Goal: Task Accomplishment & Management: Manage account settings

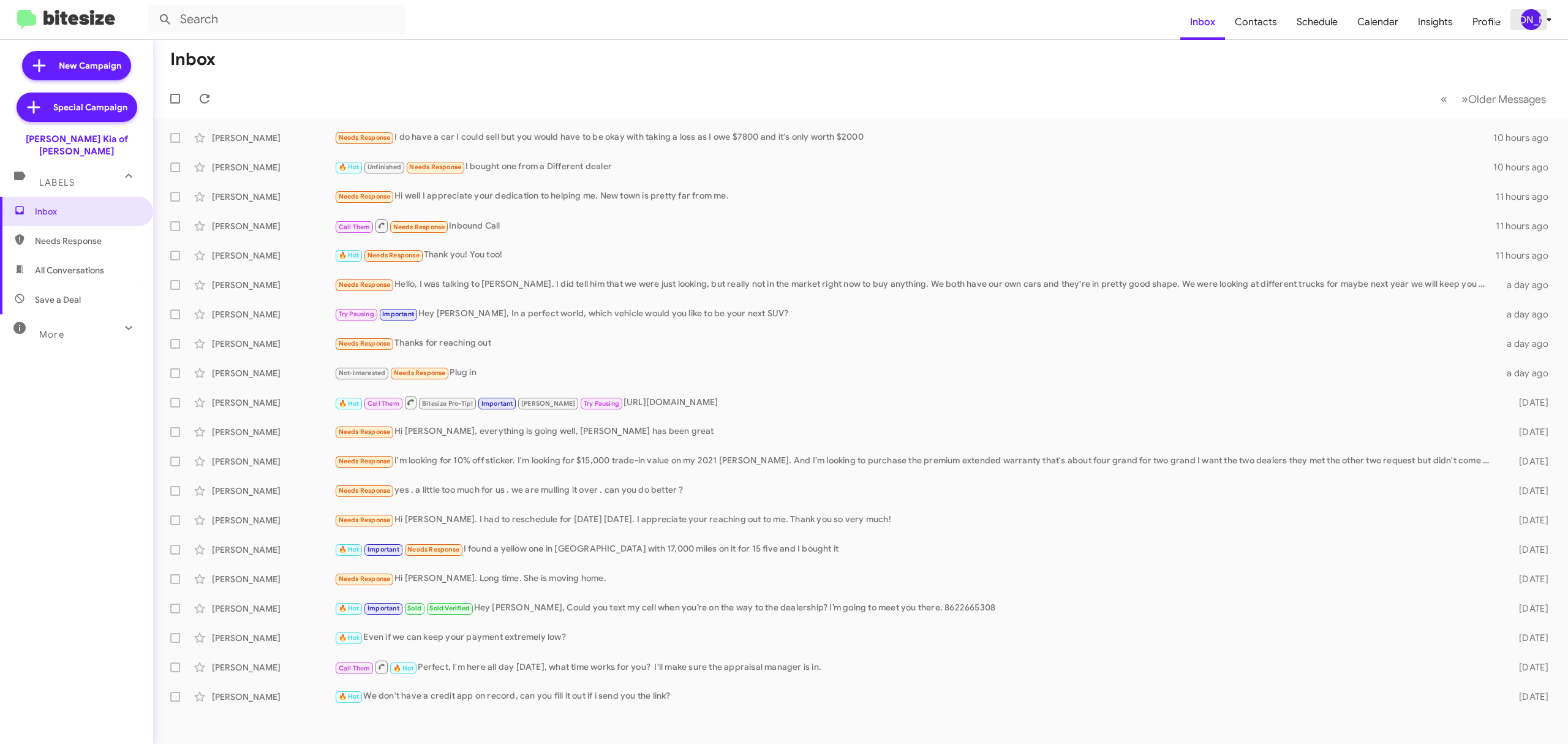
click at [1524, 13] on div "[PERSON_NAME]" at bounding box center [1531, 20] width 21 height 21
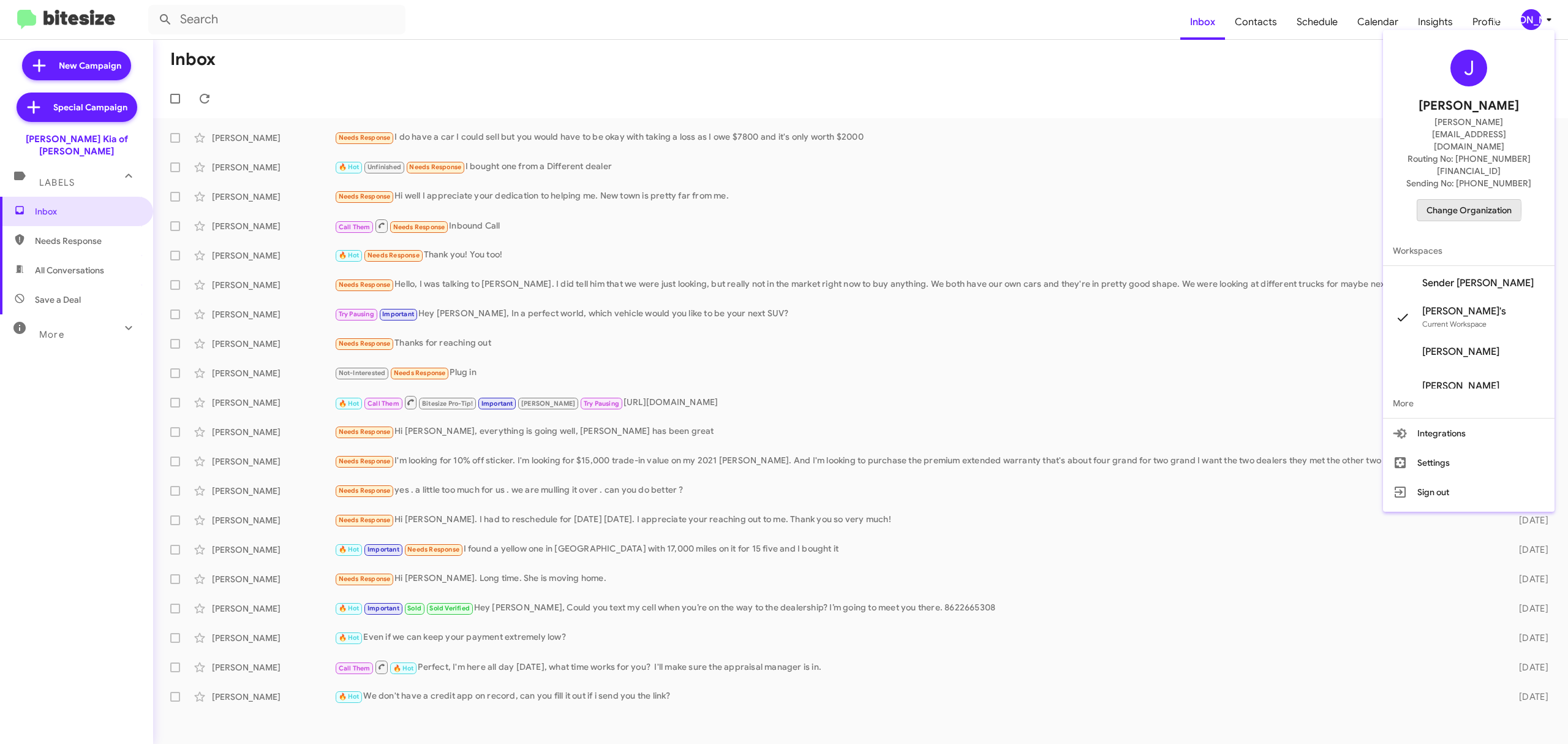
click at [1463, 200] on span "Change Organization" at bounding box center [1469, 210] width 85 height 21
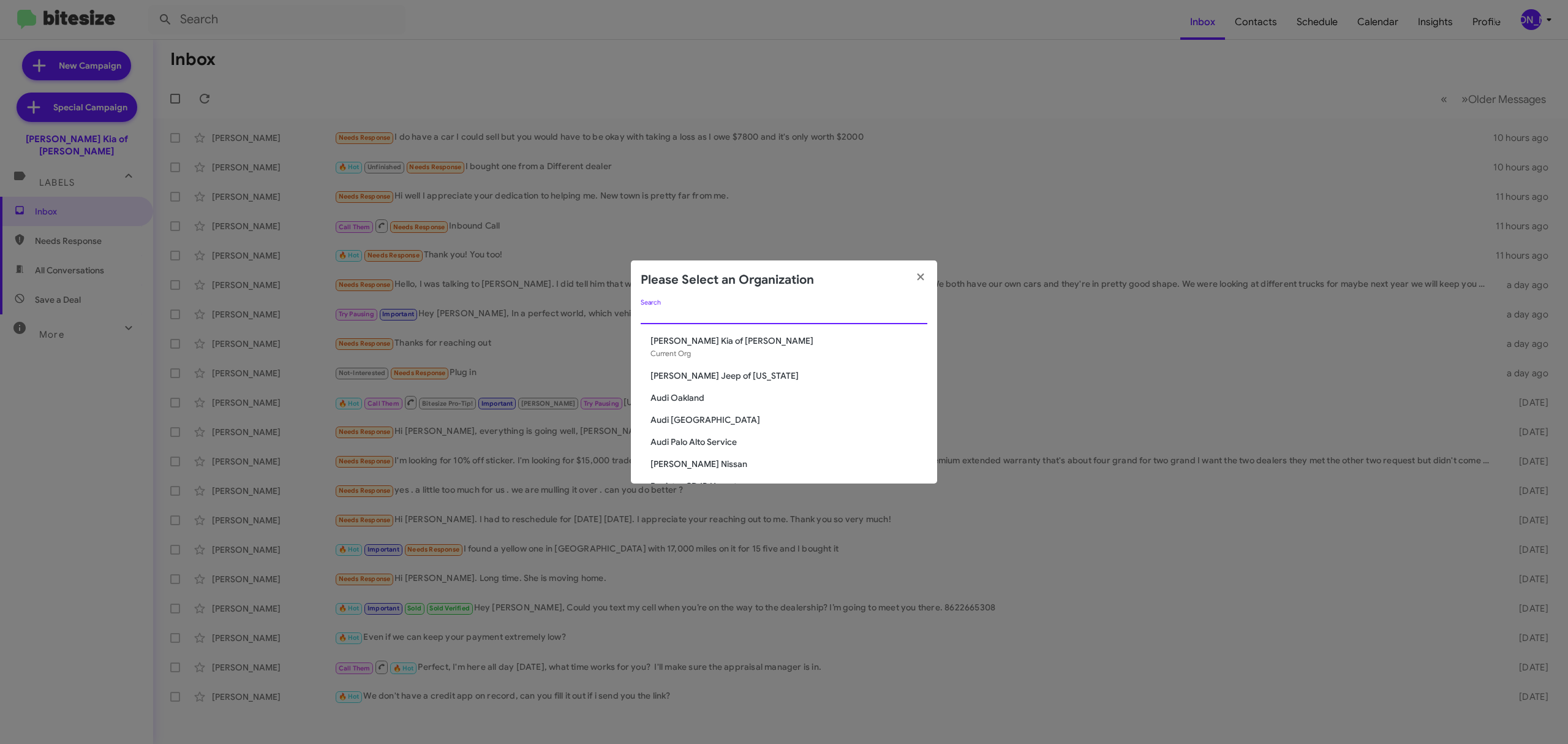
click at [803, 317] on input "Search" at bounding box center [784, 314] width 286 height 10
type input "n"
type input "nielse"
click at [742, 442] on span "[PERSON_NAME] Nissan of Denville" at bounding box center [788, 442] width 277 height 12
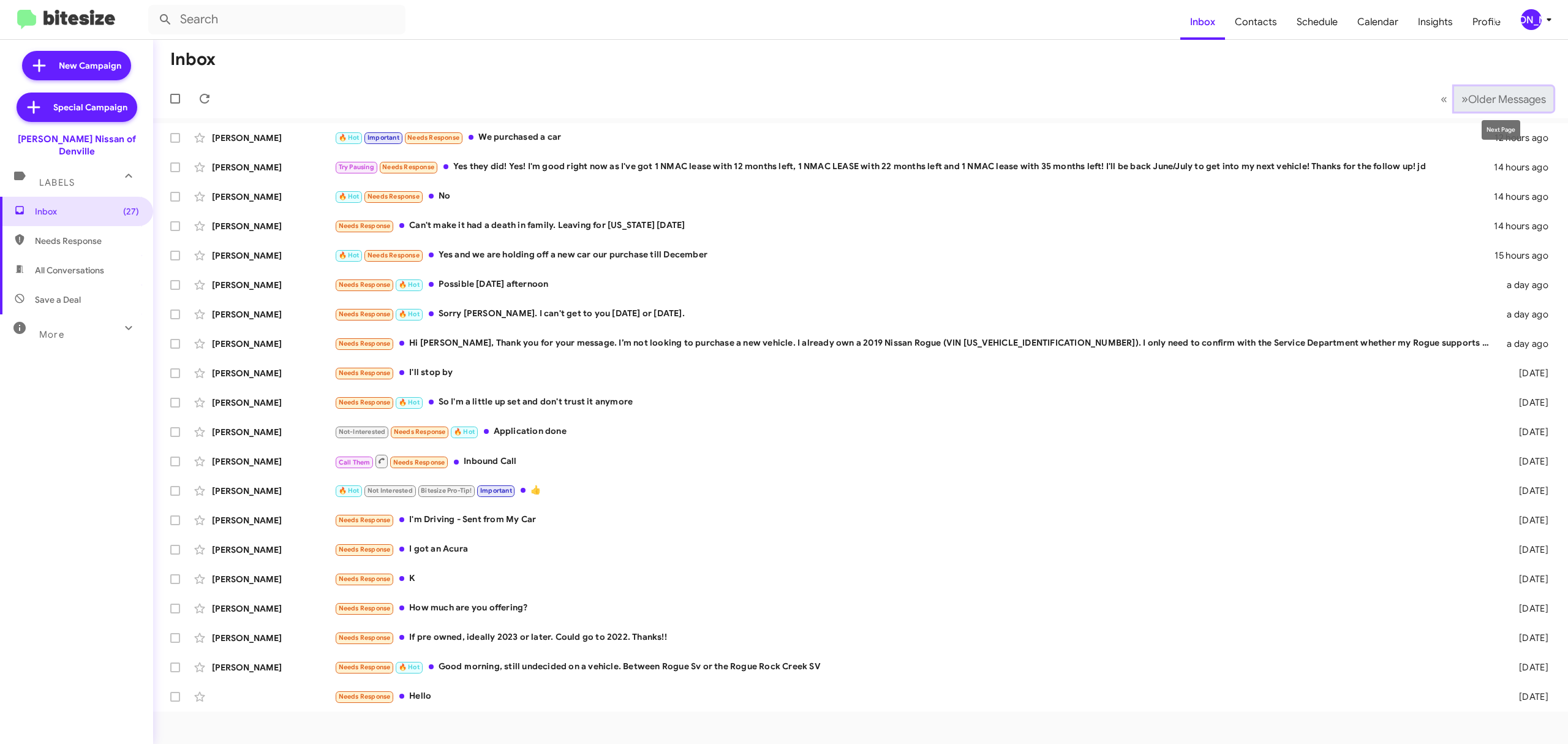
click at [1516, 102] on span "Older Messages" at bounding box center [1506, 100] width 78 height 14
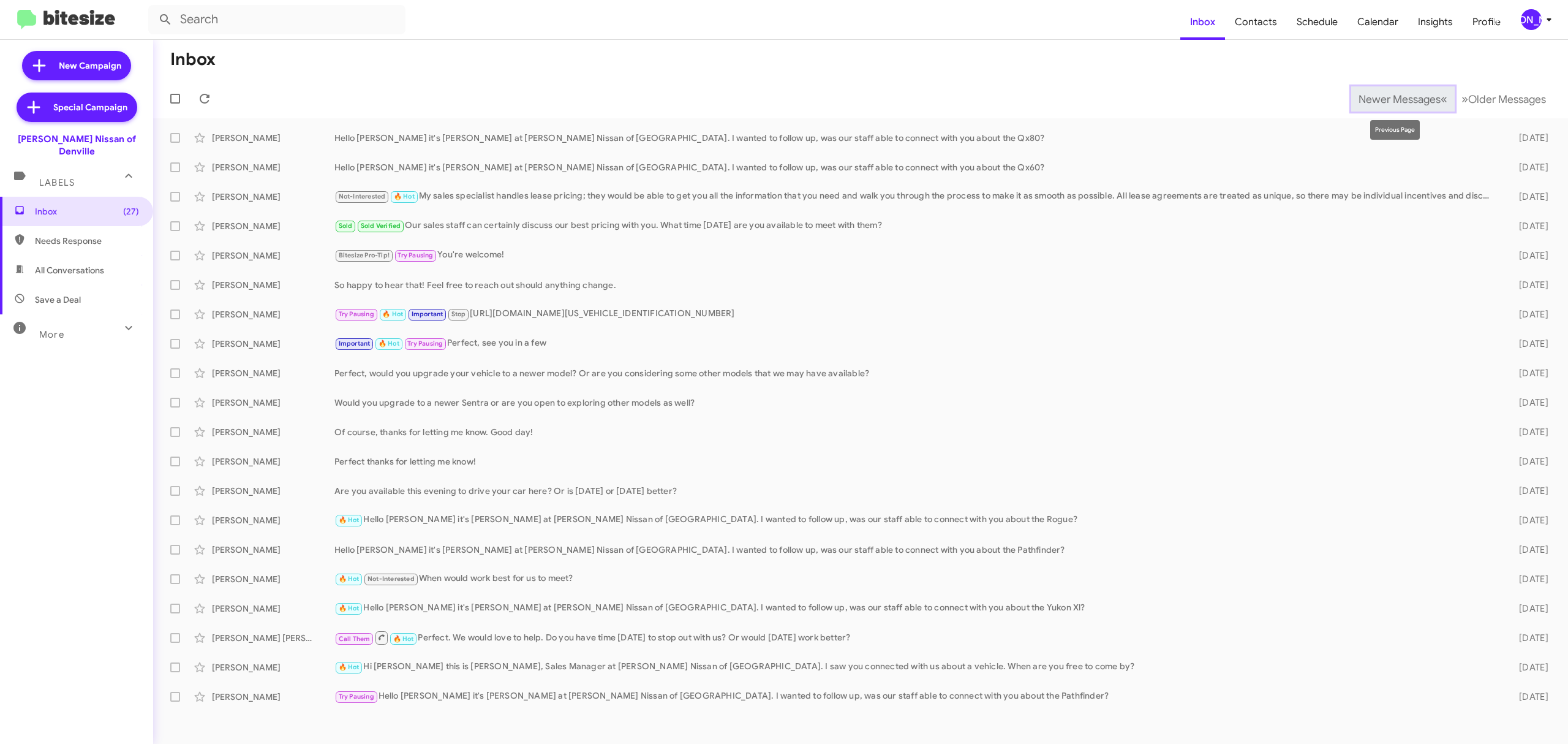
click at [1416, 109] on button "Newer Messages « Previous" at bounding box center [1402, 99] width 103 height 25
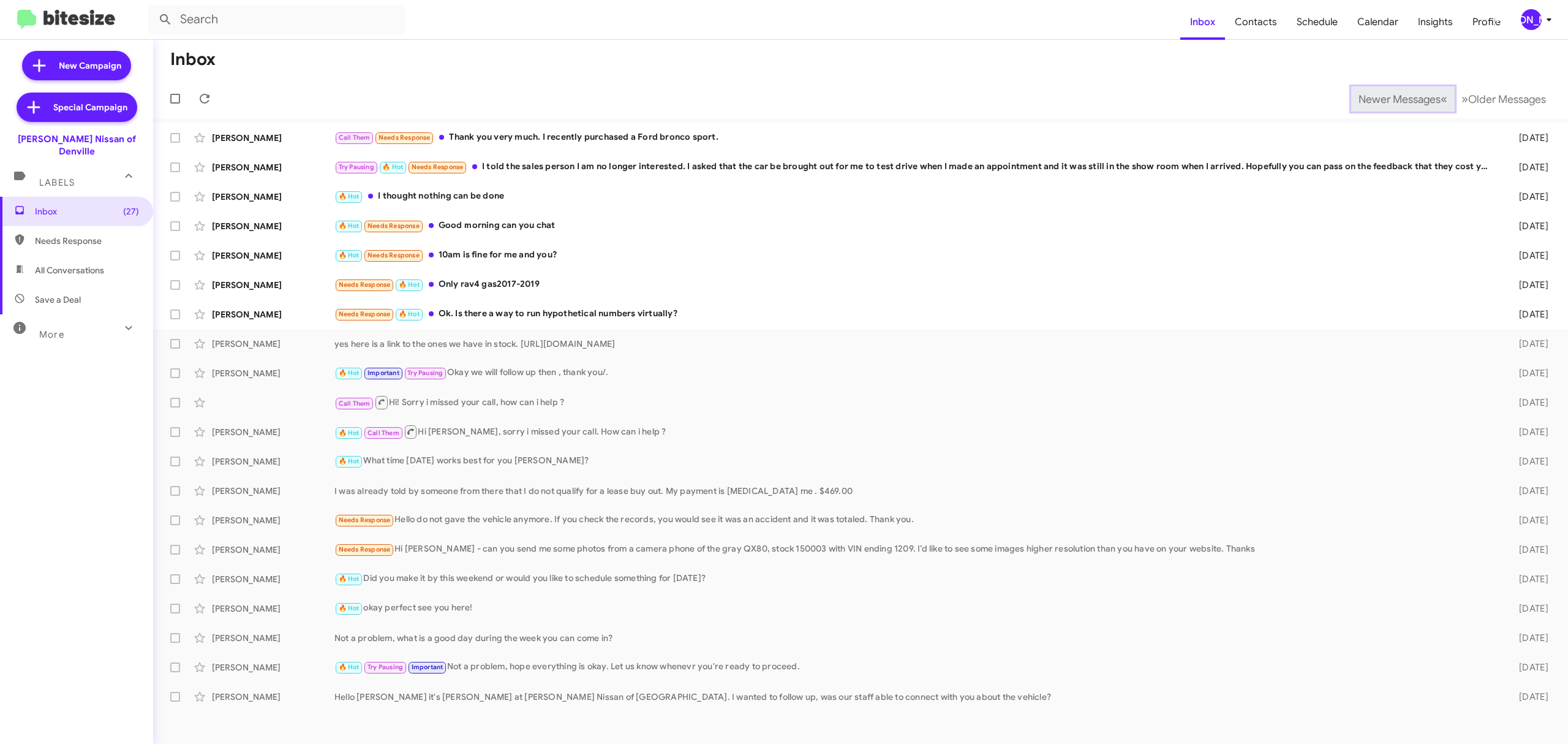
click at [1416, 109] on button "Newer Messages « Previous" at bounding box center [1402, 99] width 103 height 25
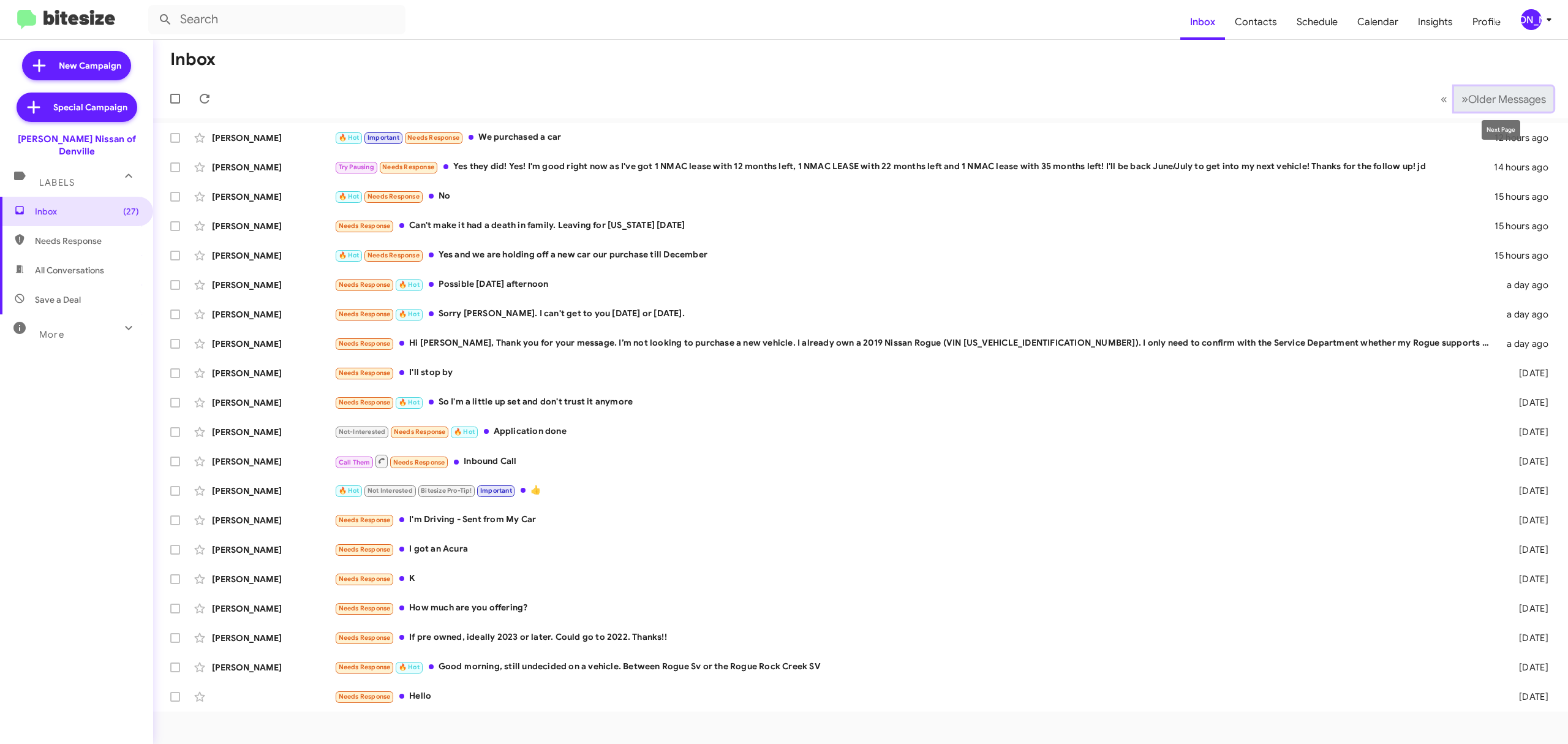
click at [1473, 93] on span "Older Messages" at bounding box center [1506, 100] width 78 height 14
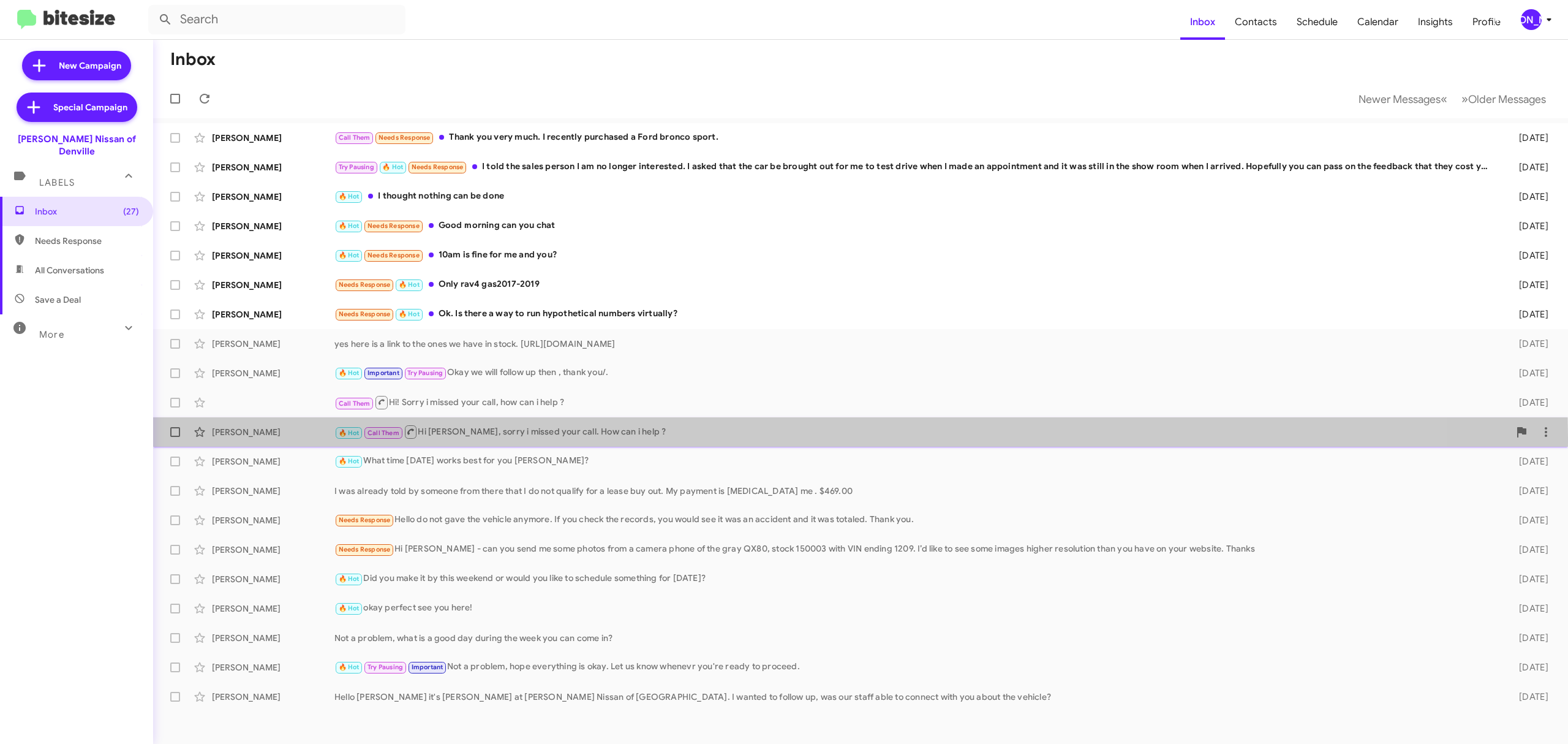
click at [496, 439] on div "🔥 Hot Call Them Hi Beverly, sorry i missed your call. How can i help ?" at bounding box center [922, 431] width 1175 height 15
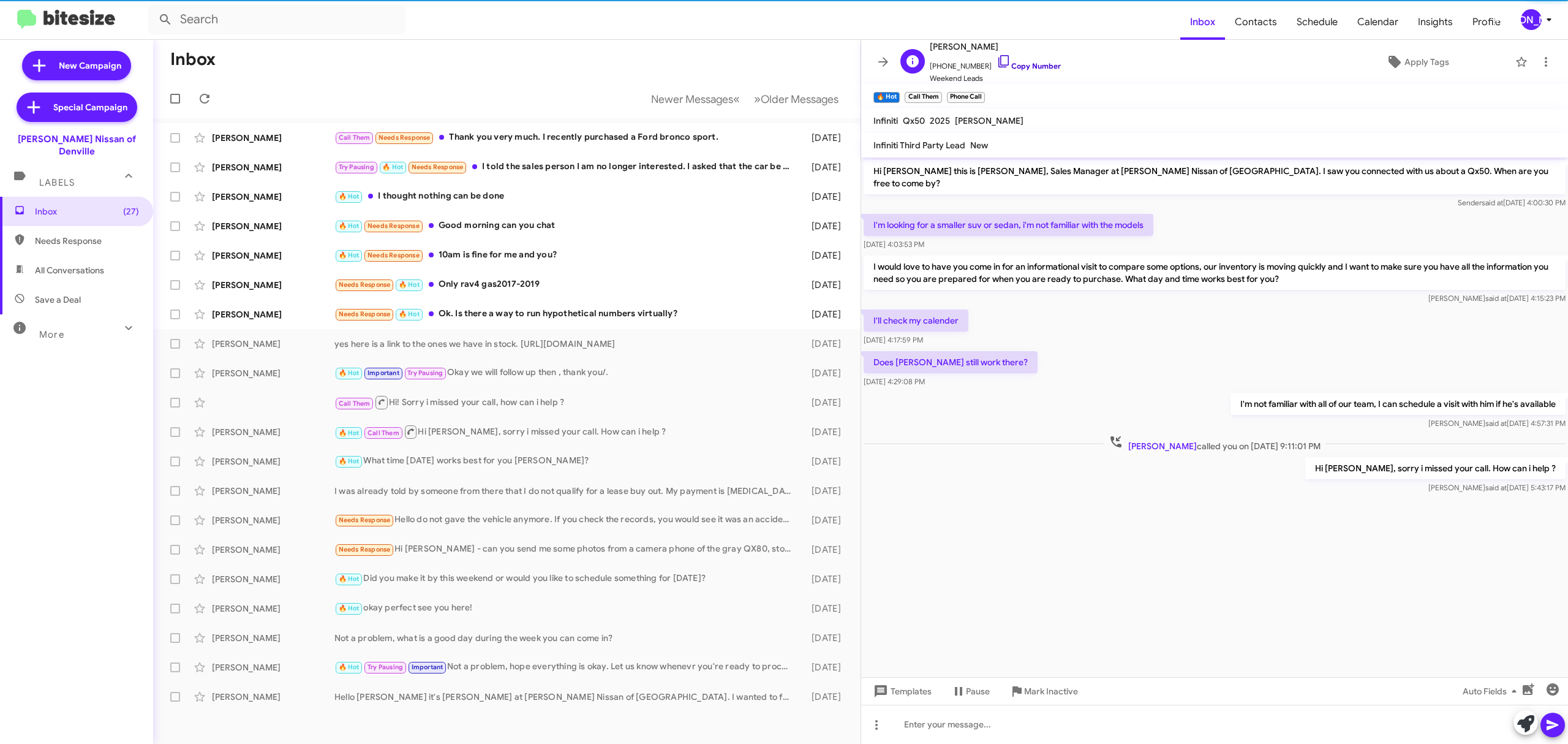
click at [1019, 69] on link "Copy Number" at bounding box center [1028, 66] width 64 height 9
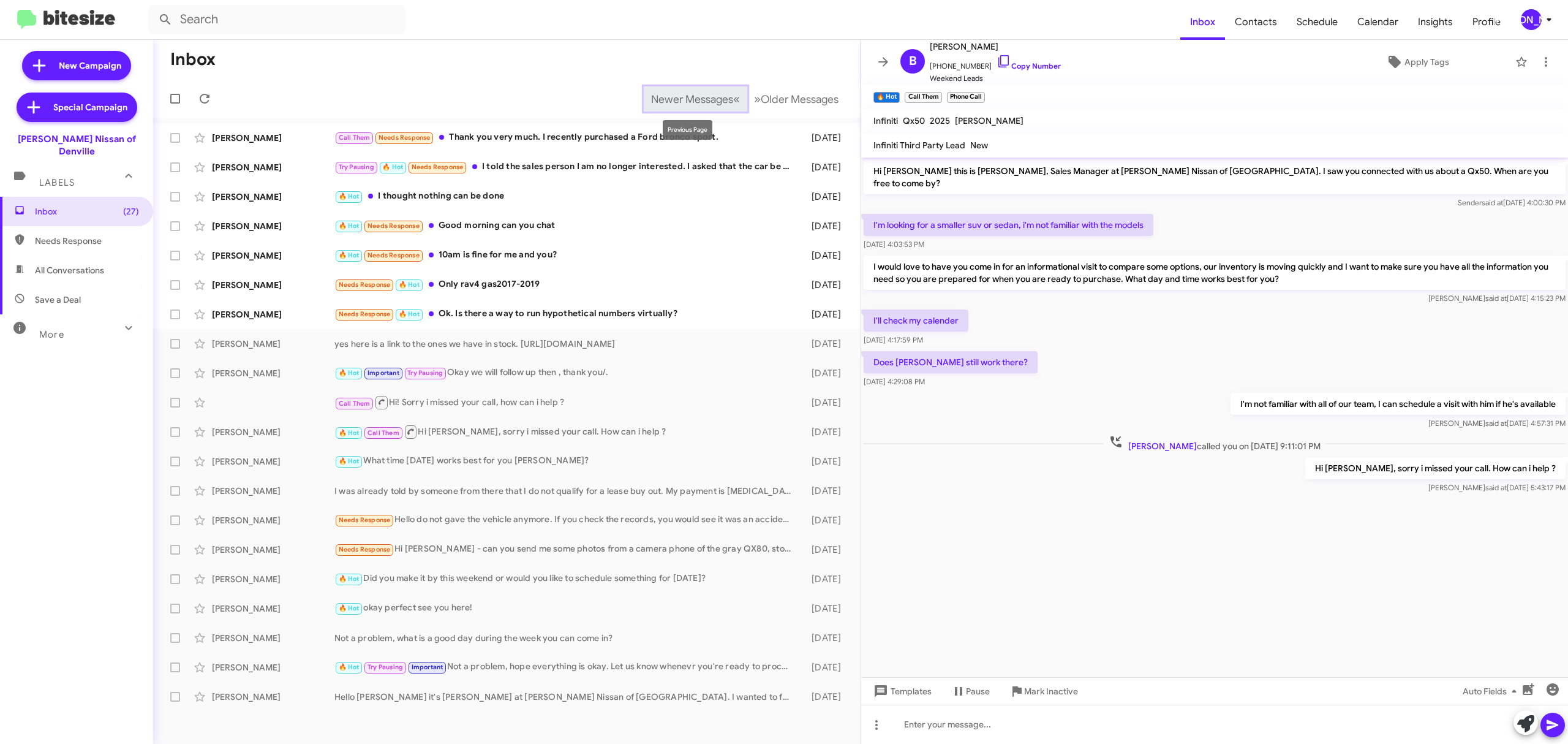
click at [672, 103] on span "Newer Messages" at bounding box center [692, 100] width 82 height 14
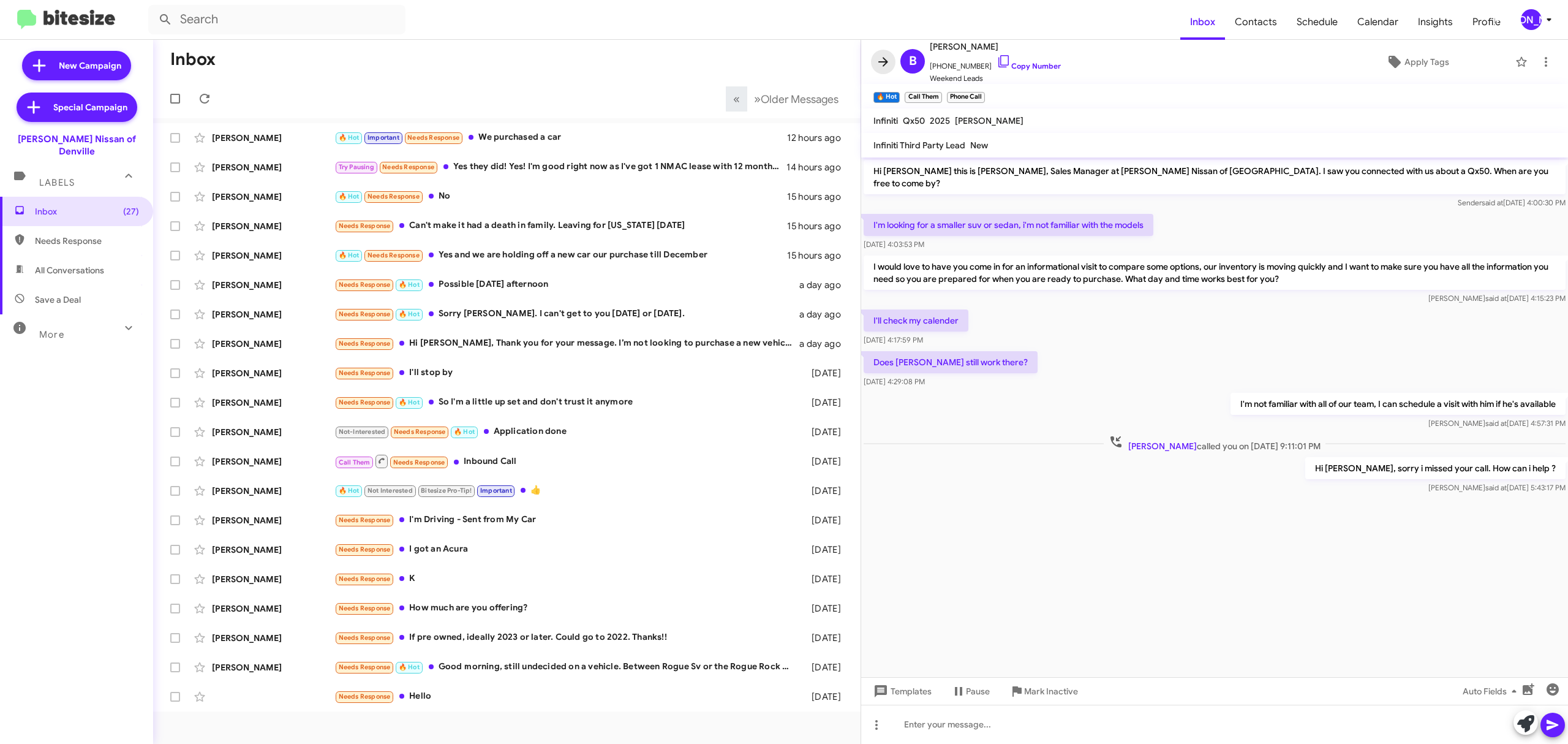
click at [888, 57] on icon at bounding box center [883, 62] width 15 height 15
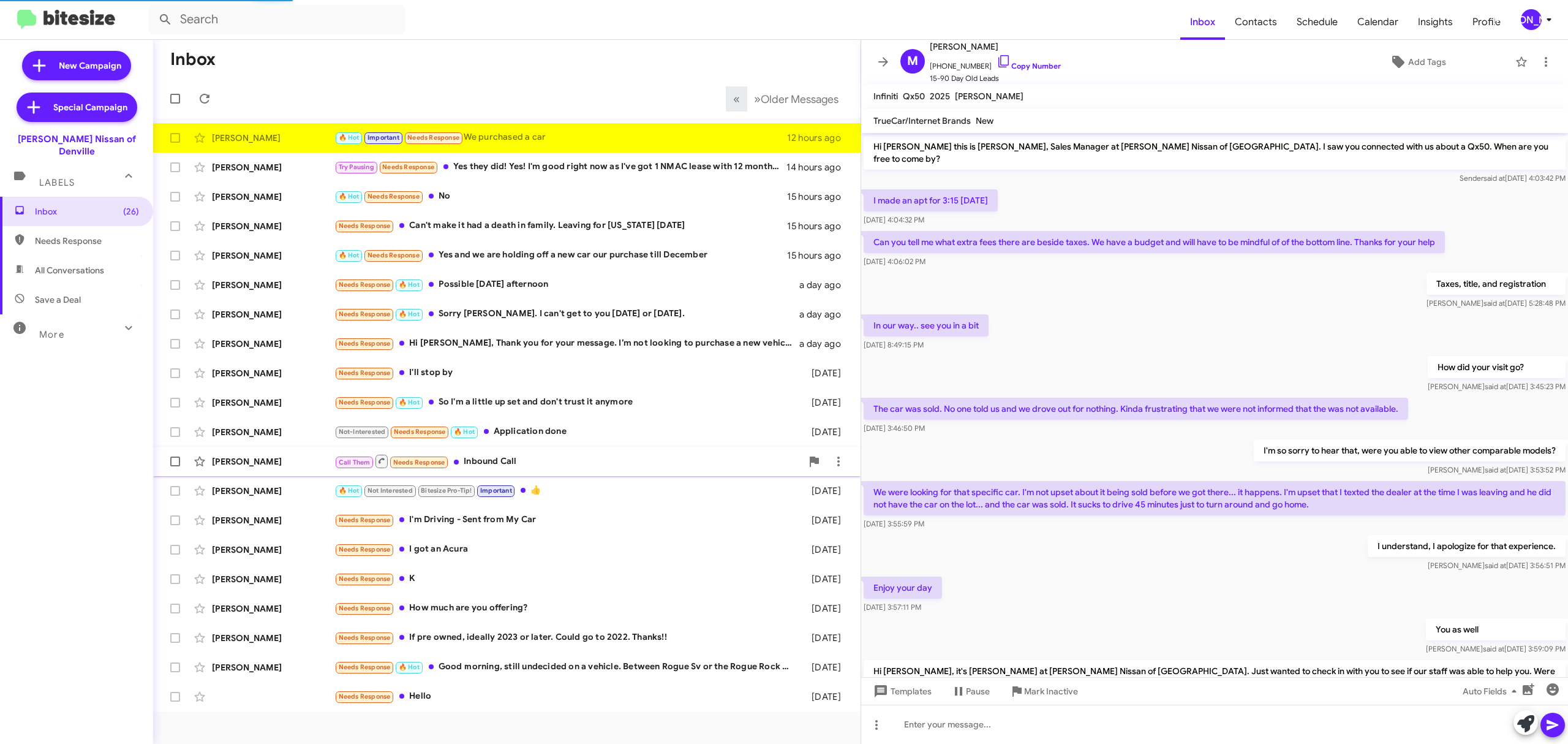
scroll to position [228, 0]
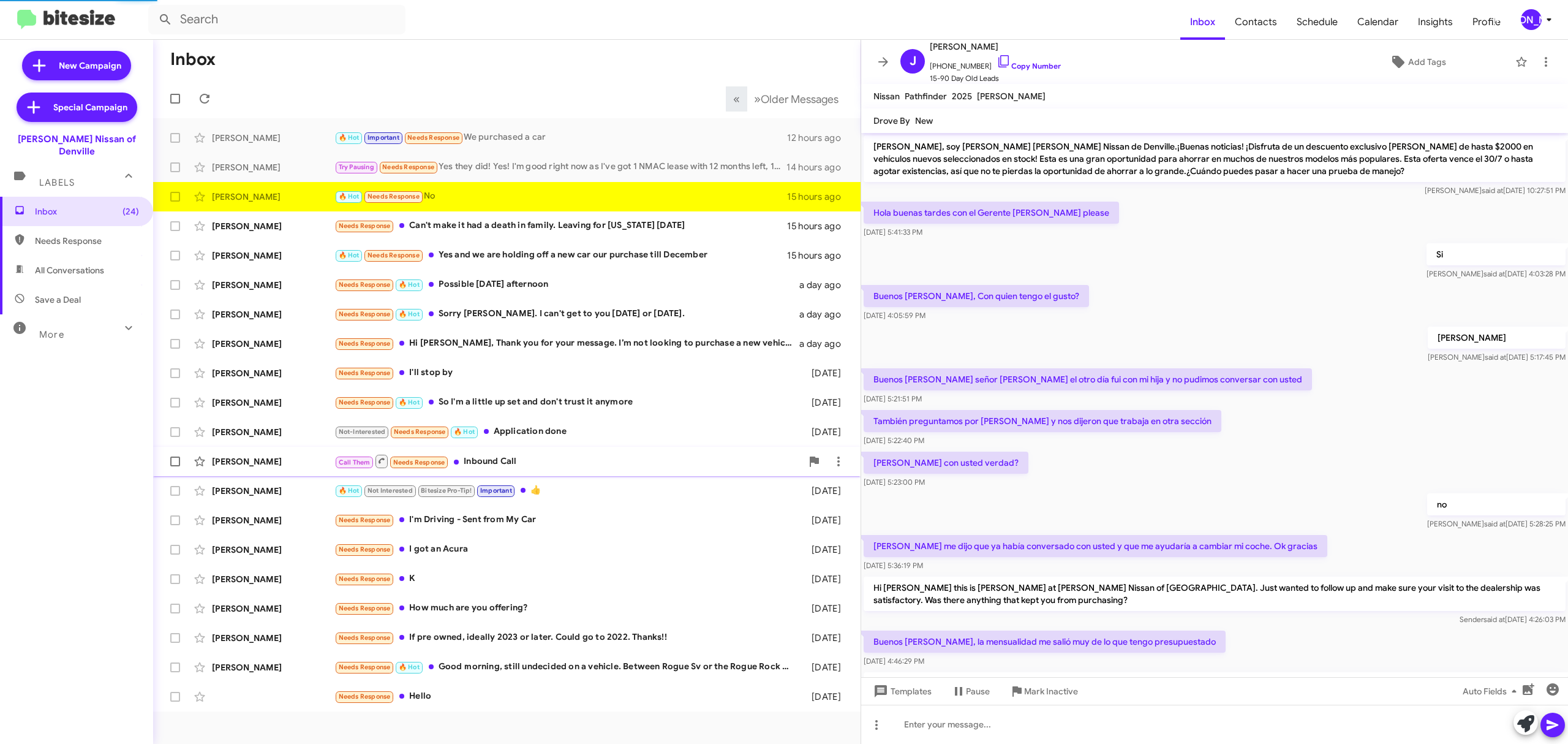
scroll to position [400, 0]
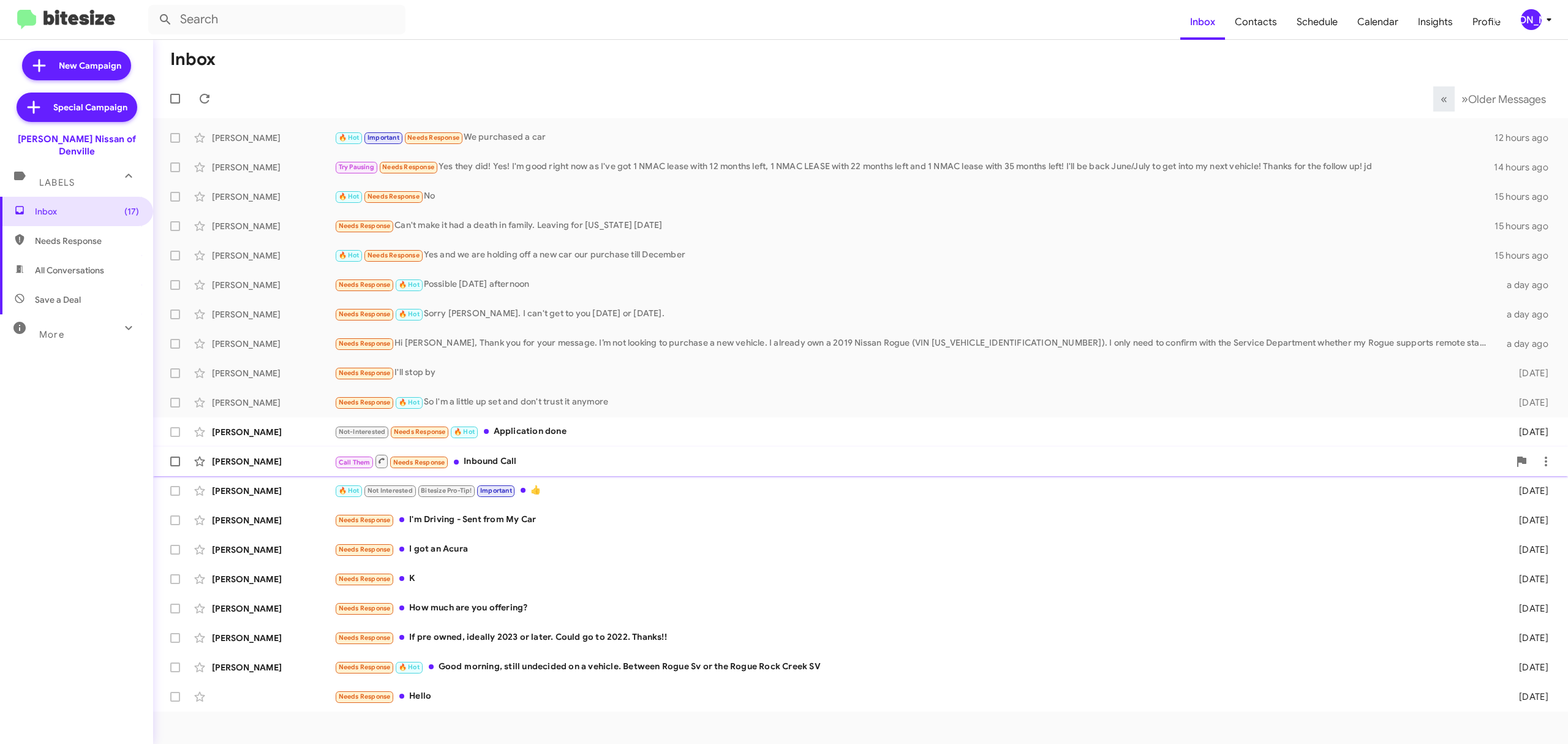
click at [175, 402] on span at bounding box center [175, 402] width 10 height 10
click at [175, 407] on input "checkbox" at bounding box center [175, 407] width 1 height 1
checkbox input "true"
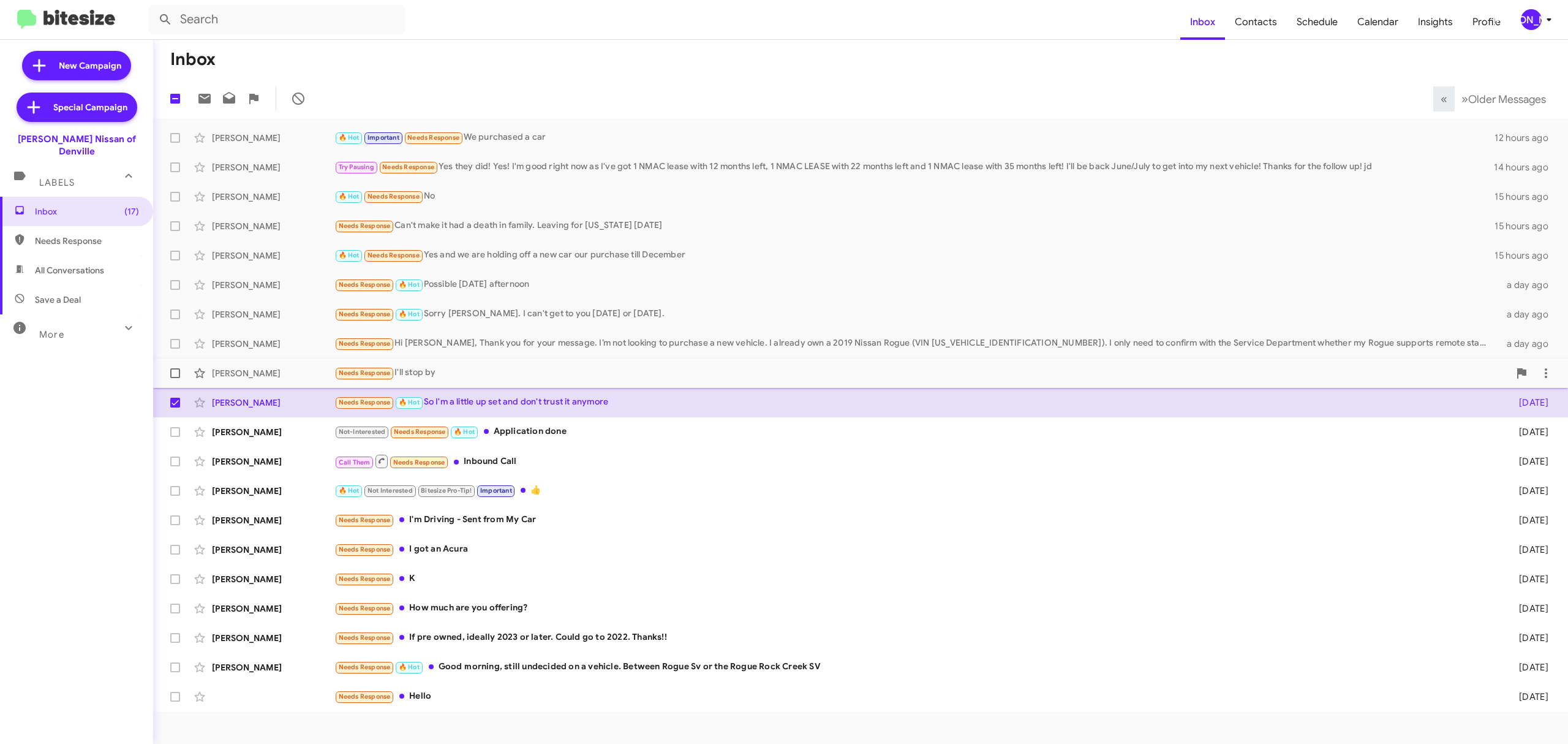
click at [175, 373] on span at bounding box center [175, 372] width 10 height 10
click at [175, 378] on input "checkbox" at bounding box center [175, 378] width 1 height 1
checkbox input "true"
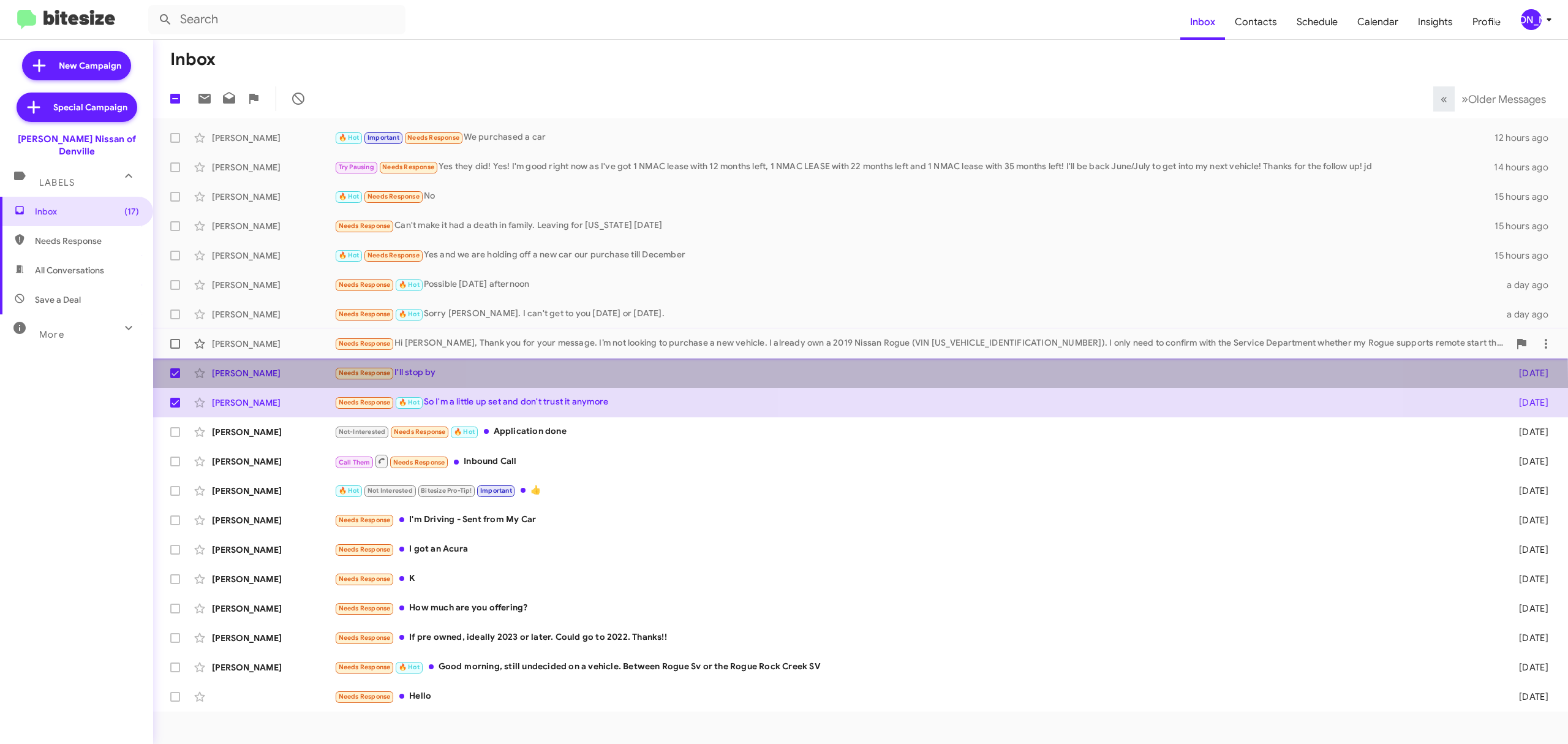
click at [175, 344] on span at bounding box center [175, 343] width 10 height 10
click at [175, 348] on input "checkbox" at bounding box center [175, 348] width 1 height 1
checkbox input "true"
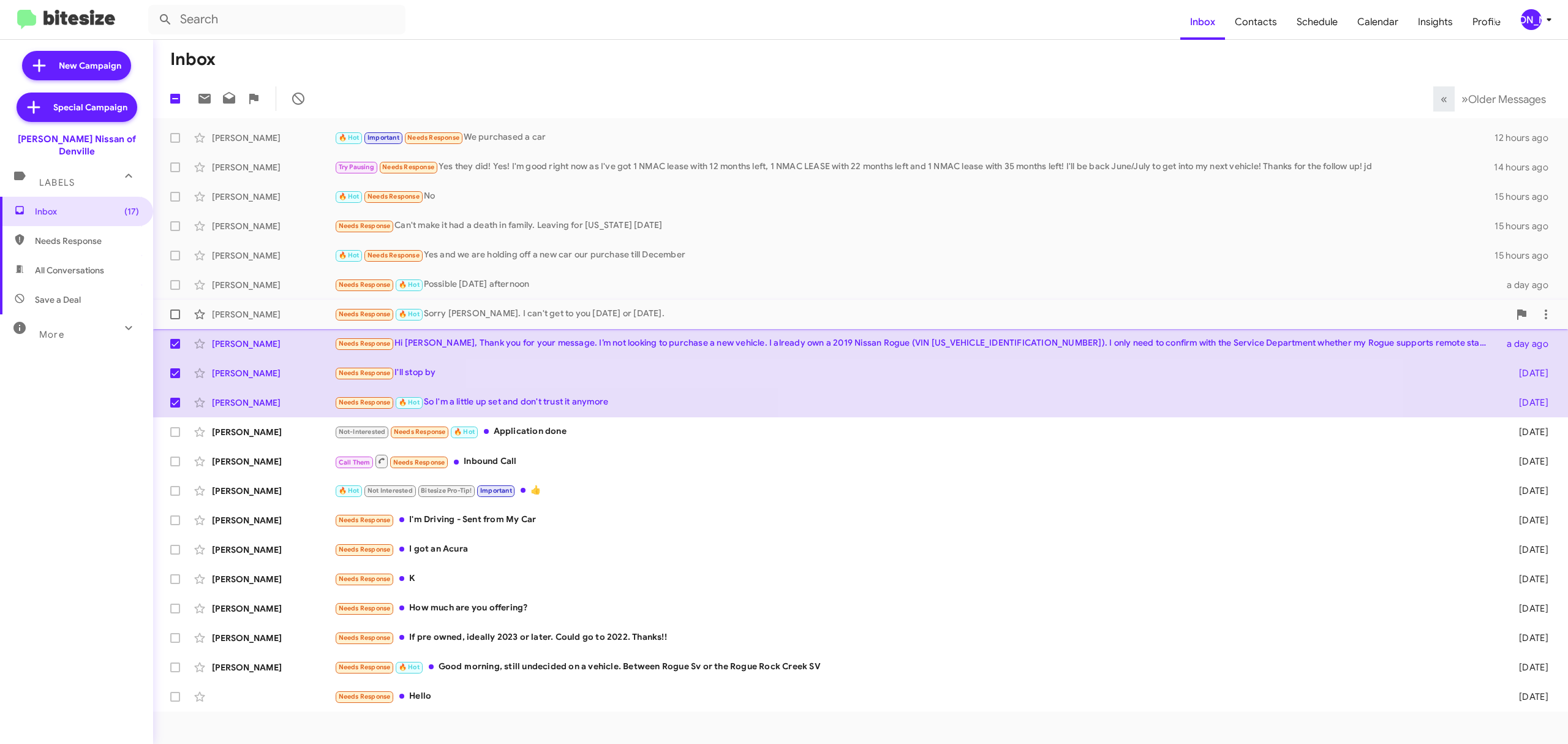
click at [175, 319] on span at bounding box center [175, 314] width 10 height 10
click at [175, 319] on input "checkbox" at bounding box center [175, 319] width 1 height 1
checkbox input "true"
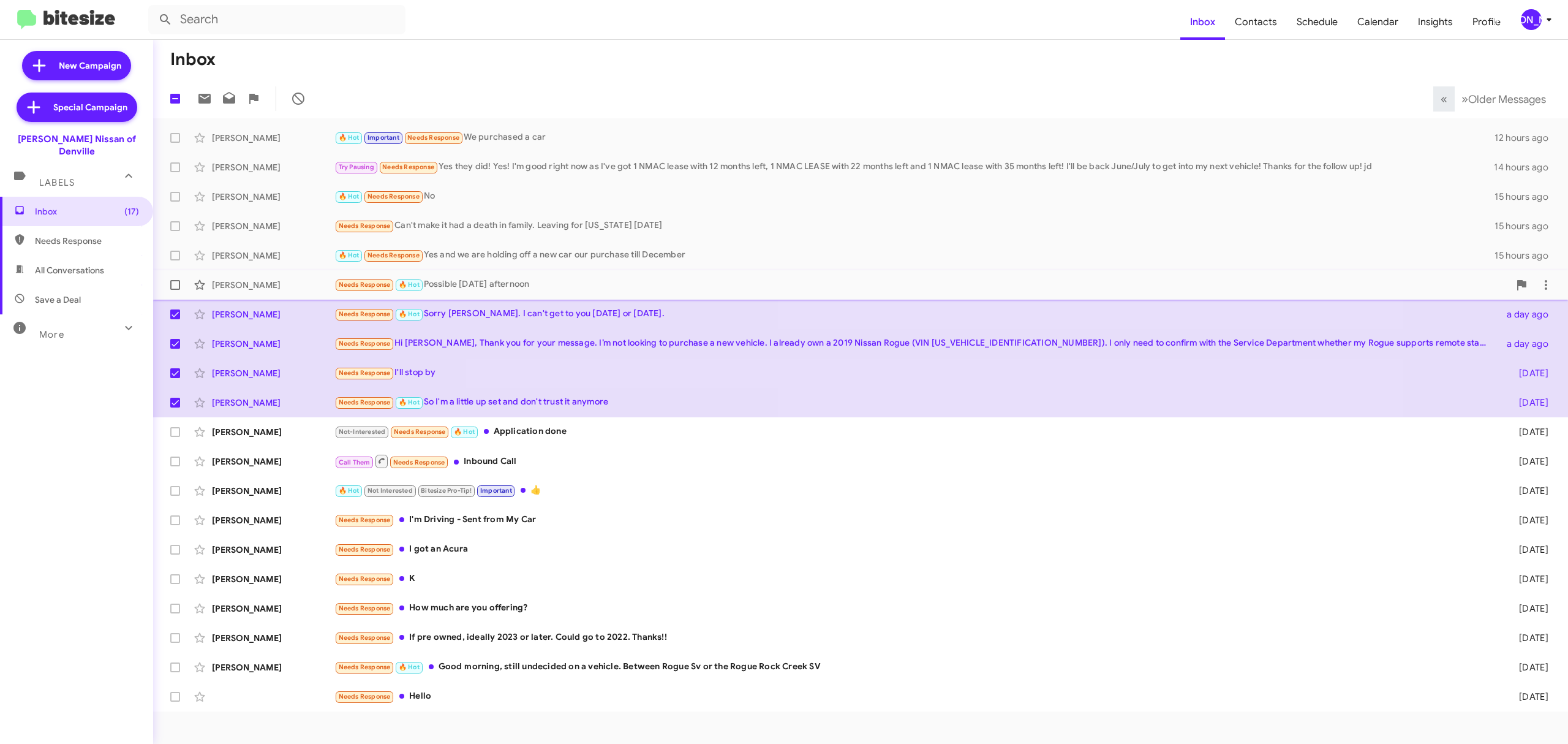
click at [175, 285] on span at bounding box center [175, 284] width 10 height 10
click at [175, 289] on input "checkbox" at bounding box center [175, 289] width 1 height 1
checkbox input "true"
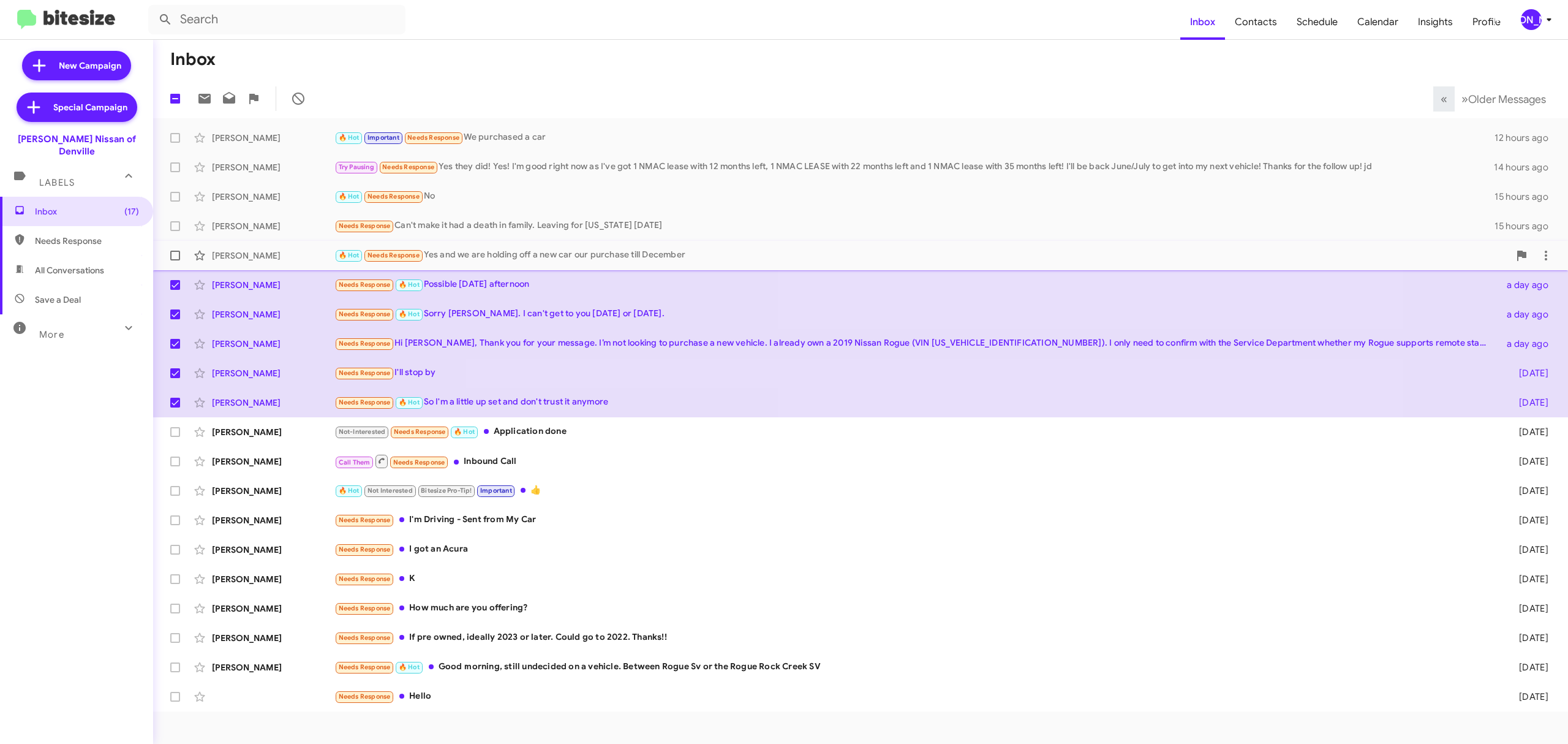
click at [172, 255] on span at bounding box center [175, 255] width 10 height 10
click at [175, 260] on input "checkbox" at bounding box center [175, 260] width 1 height 1
checkbox input "true"
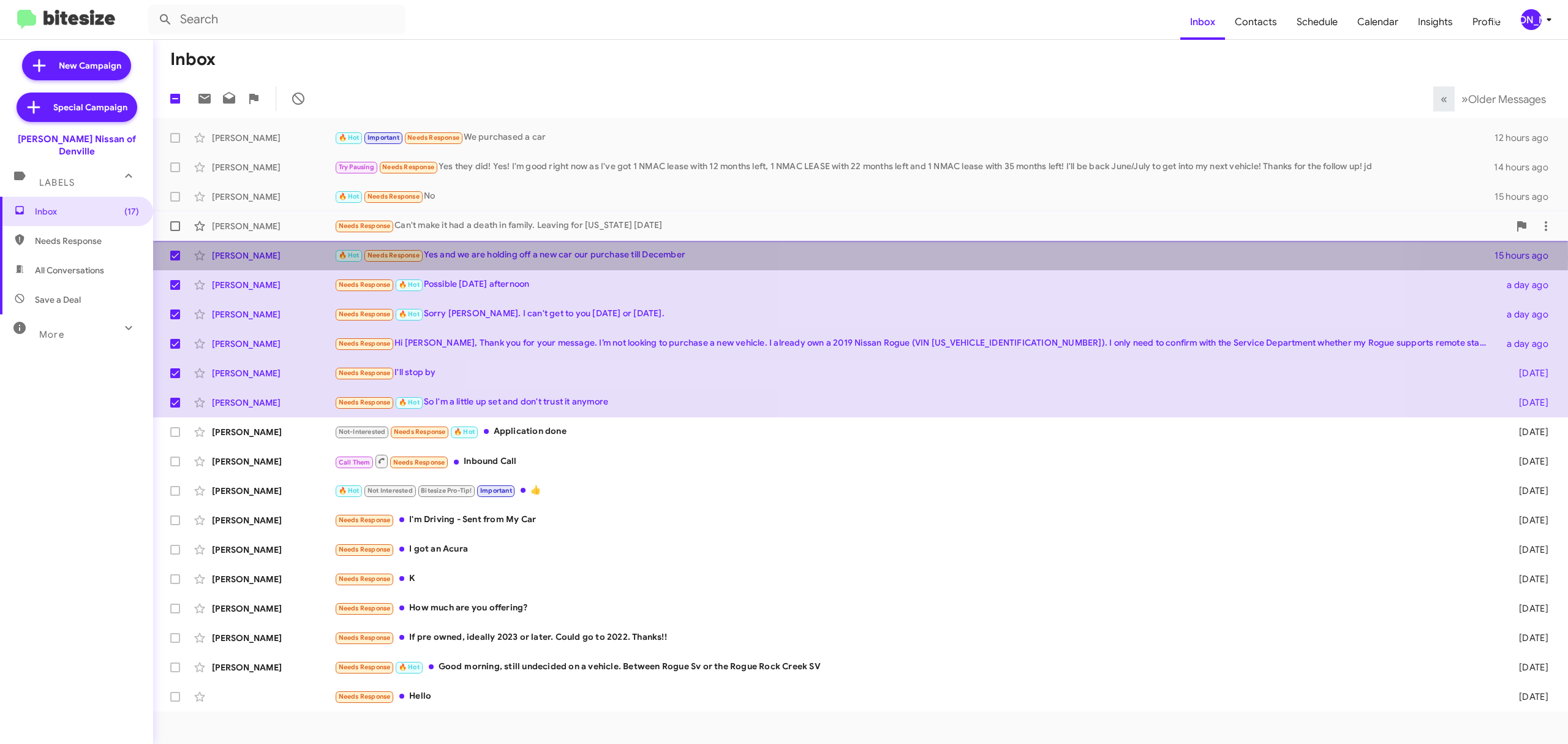
click at [175, 226] on span at bounding box center [175, 225] width 10 height 10
click at [175, 231] on input "checkbox" at bounding box center [175, 231] width 1 height 1
checkbox input "true"
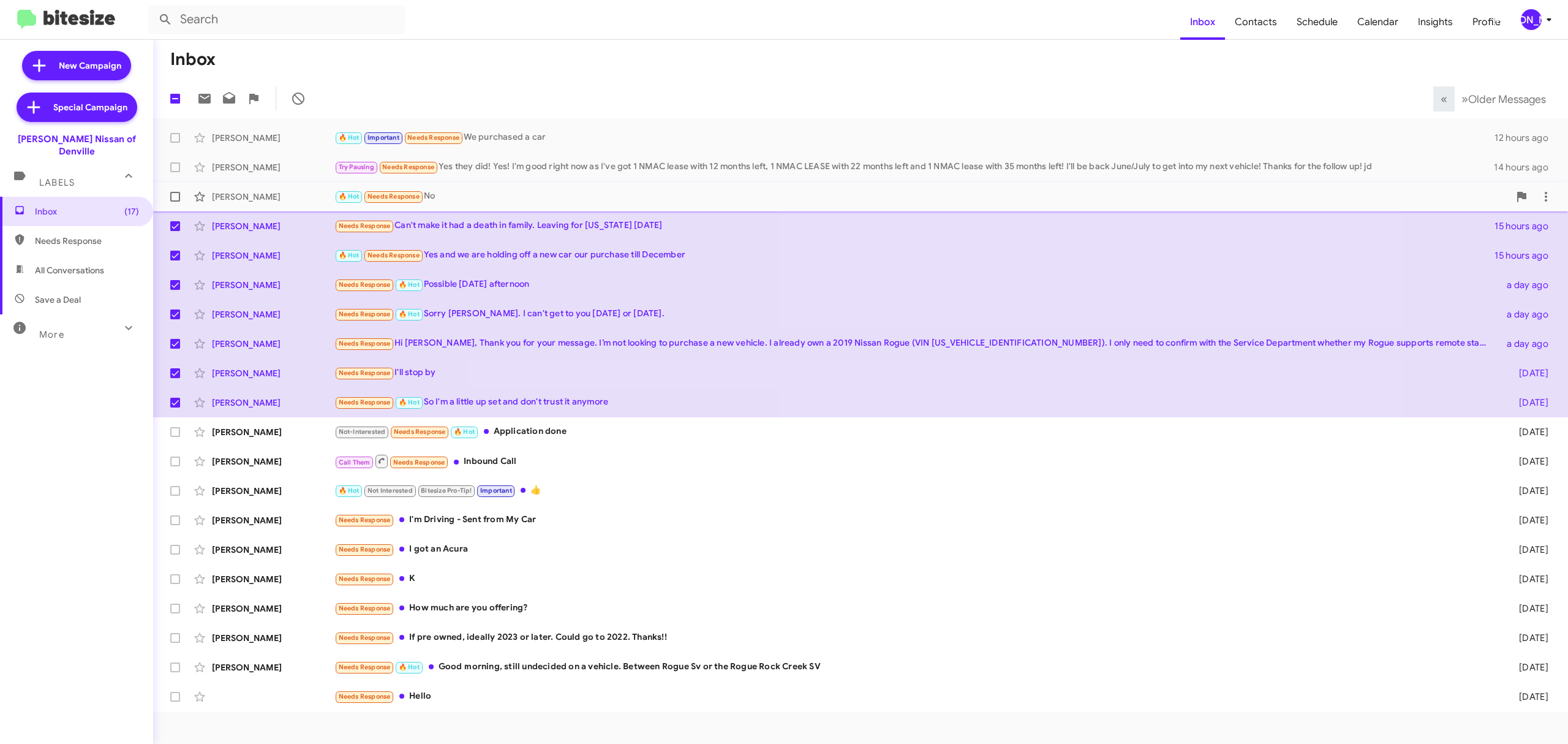
click at [175, 197] on span at bounding box center [175, 196] width 10 height 10
click at [175, 201] on input "checkbox" at bounding box center [175, 201] width 1 height 1
checkbox input "true"
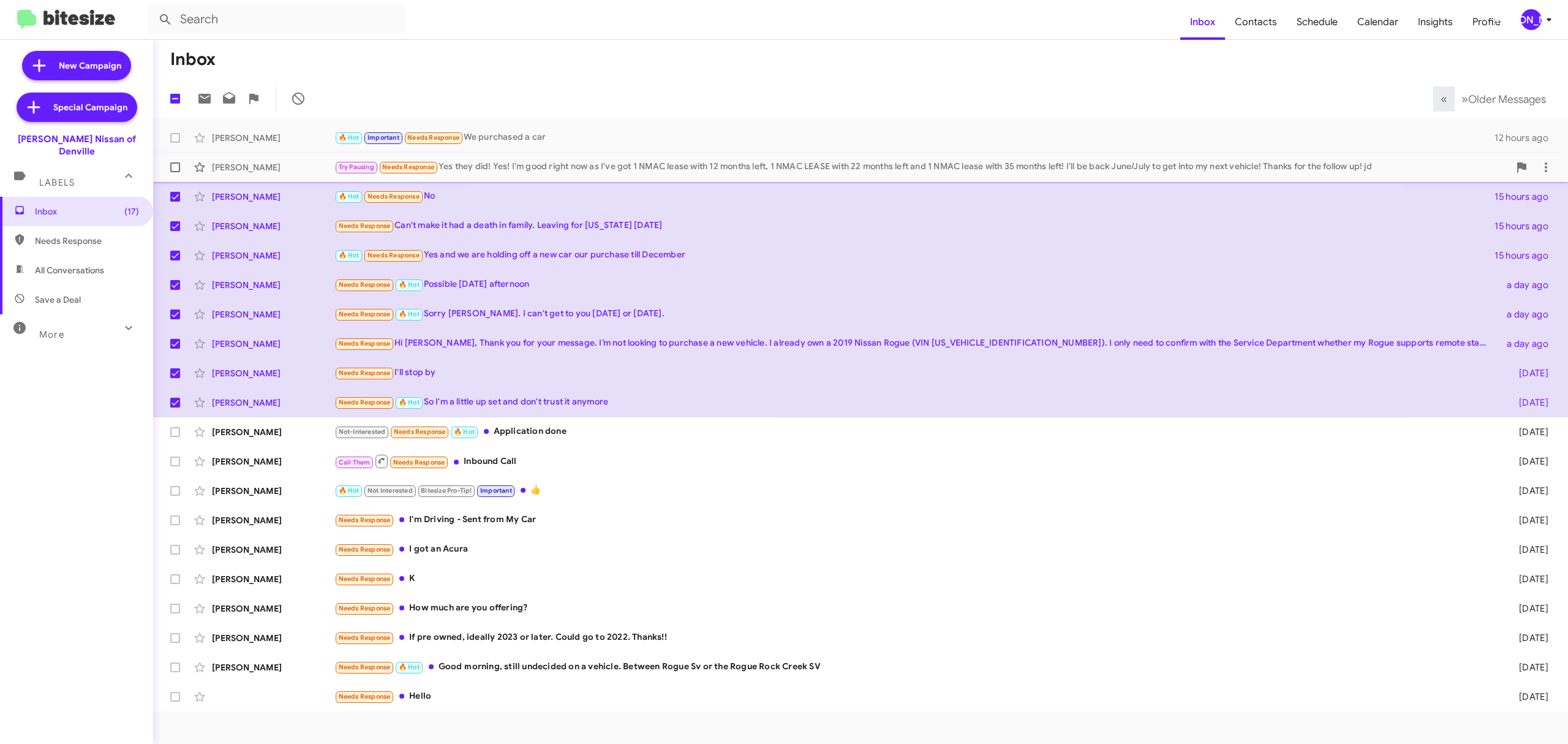
click at [176, 168] on span at bounding box center [175, 167] width 10 height 10
click at [175, 172] on input "checkbox" at bounding box center [175, 172] width 1 height 1
checkbox input "true"
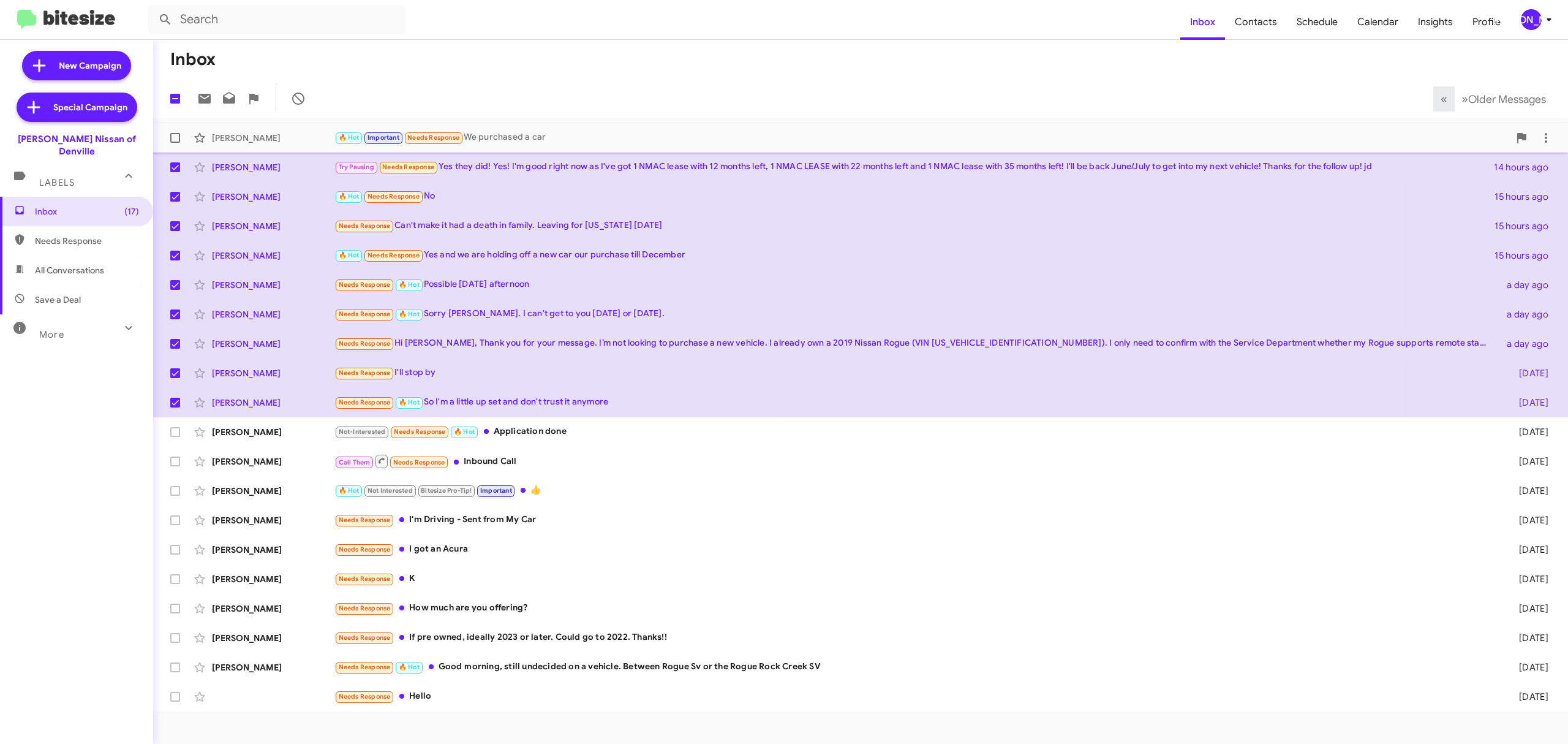
click at [175, 139] on span at bounding box center [175, 137] width 10 height 10
click at [175, 142] on input "checkbox" at bounding box center [175, 142] width 1 height 1
checkbox input "true"
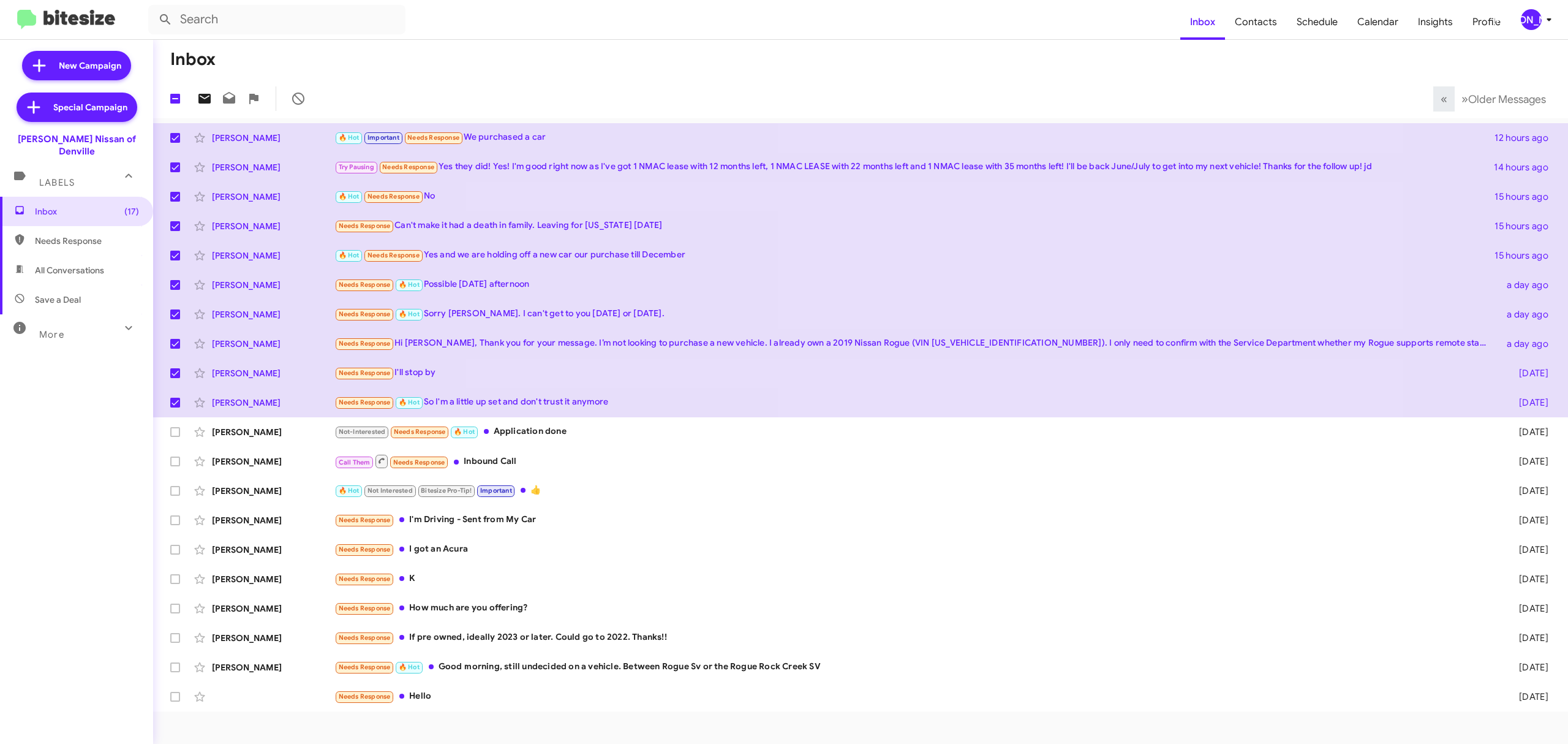
click at [201, 99] on icon at bounding box center [204, 98] width 12 height 10
click at [1522, 20] on div "[PERSON_NAME]" at bounding box center [1531, 20] width 21 height 21
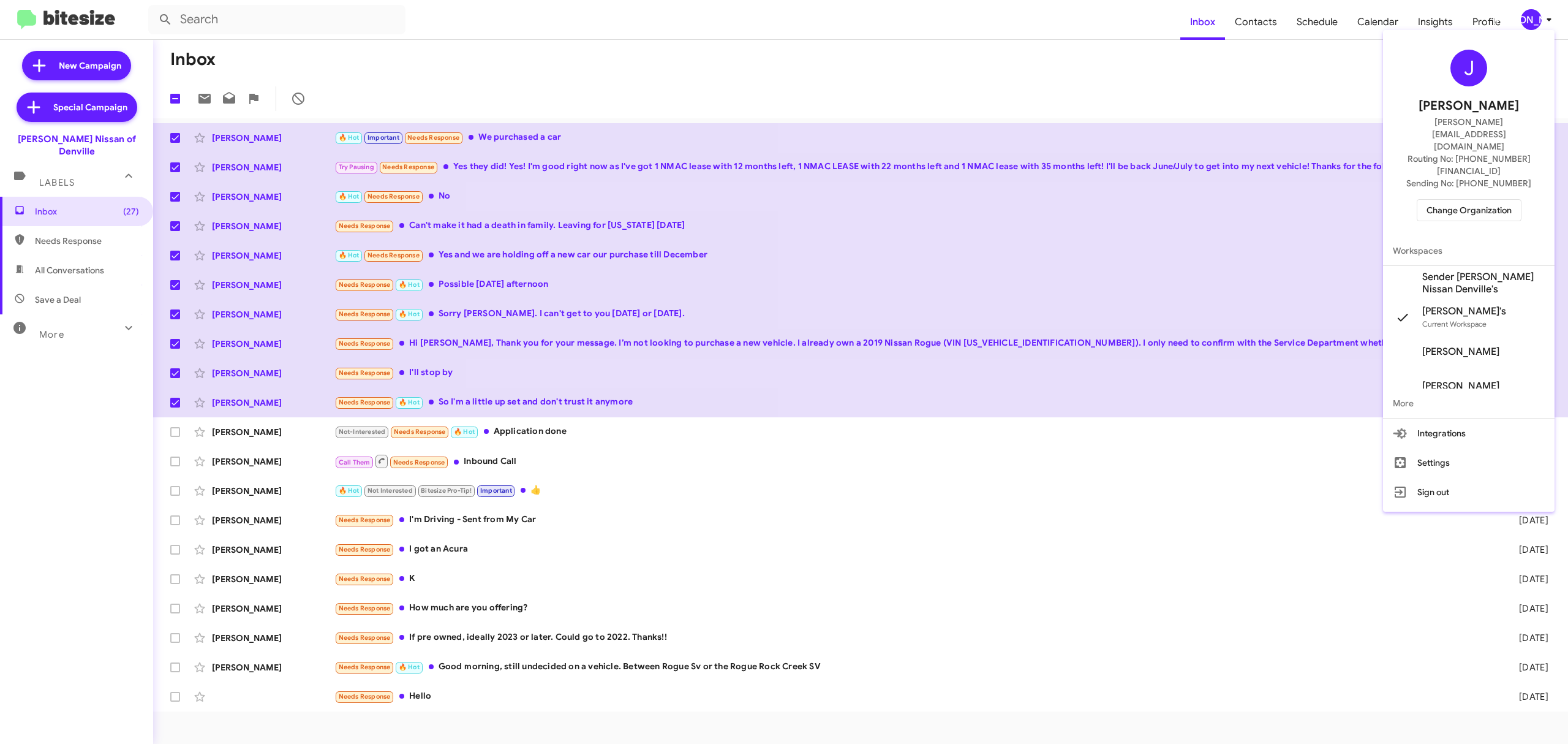
click at [1444, 200] on span "Change Organization" at bounding box center [1469, 210] width 85 height 21
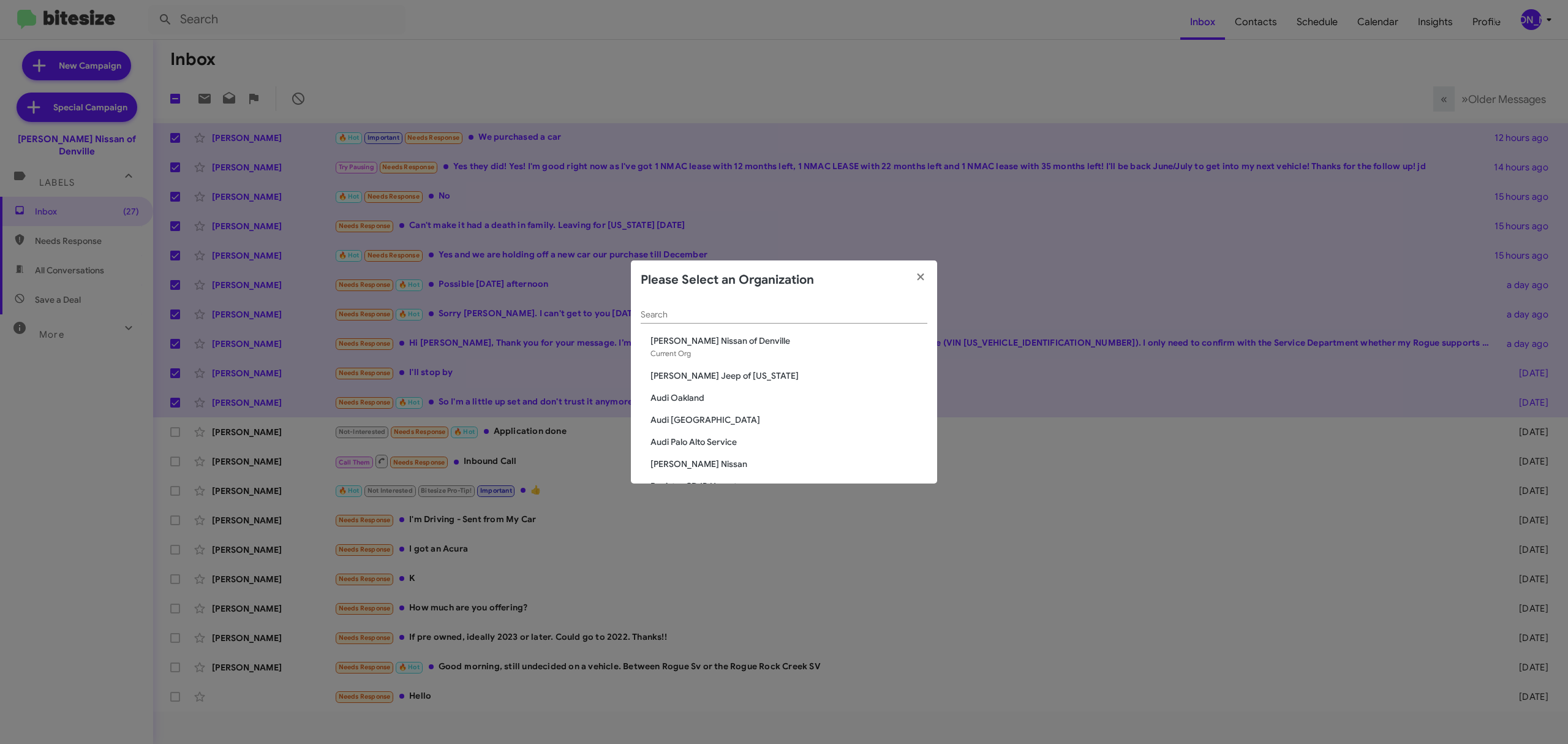
click at [779, 314] on input "Search" at bounding box center [784, 314] width 286 height 10
type input "nielsen"
click at [753, 397] on span "Nielsen Dodge Chrysler Jeep" at bounding box center [788, 397] width 277 height 12
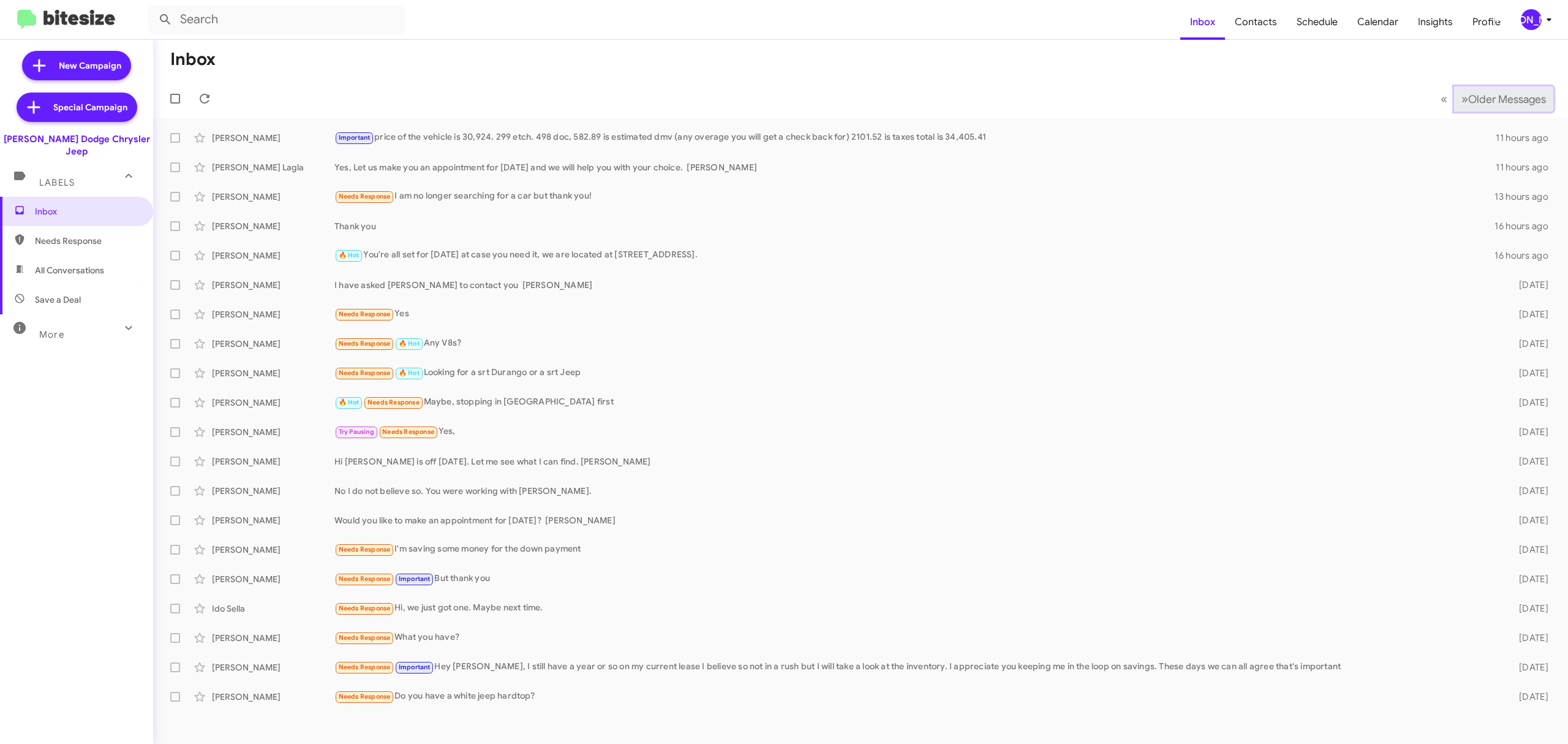
click at [1493, 94] on span "Older Messages" at bounding box center [1506, 100] width 78 height 14
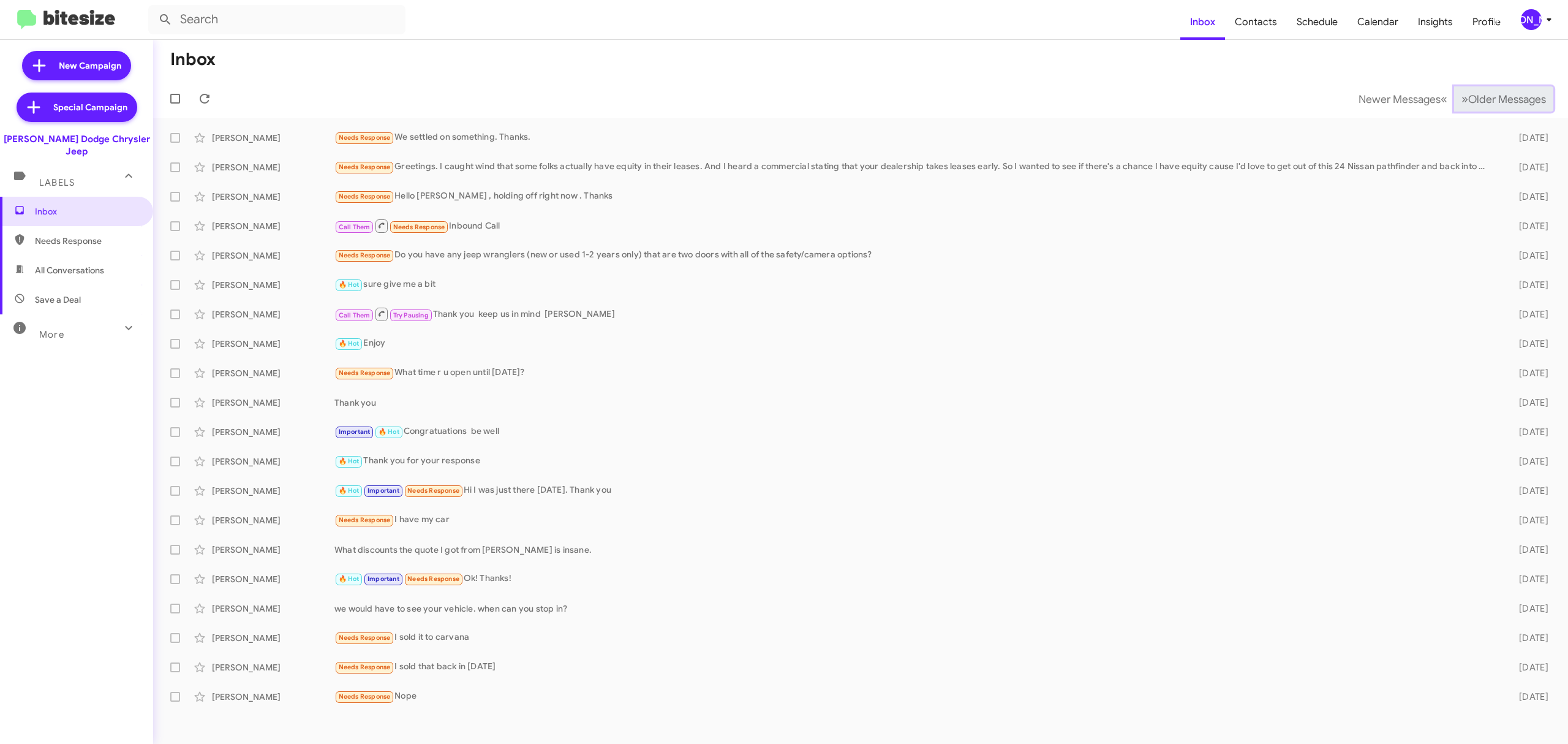
click at [1502, 100] on span "Older Messages" at bounding box center [1506, 100] width 78 height 14
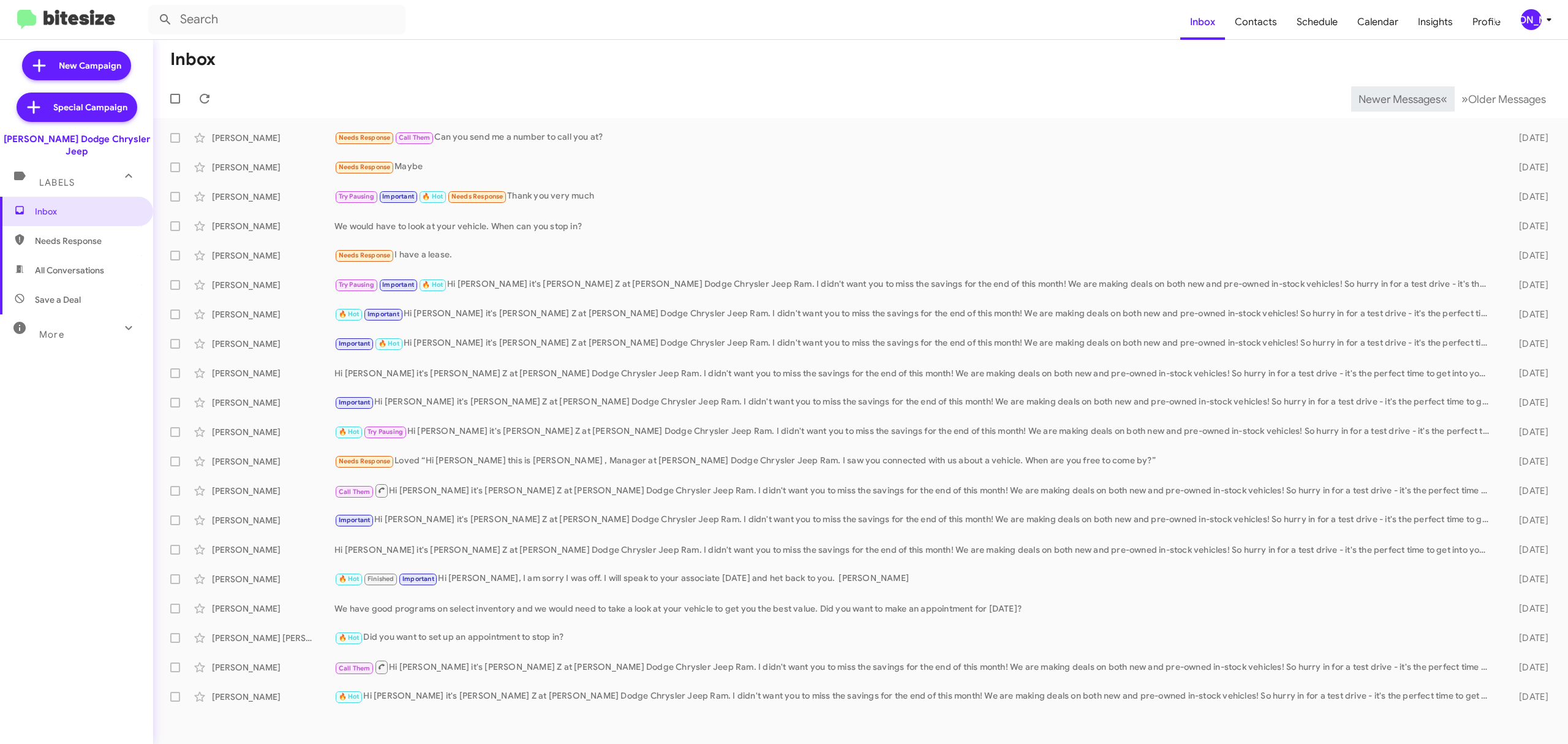
click at [1389, 98] on span "Newer Messages" at bounding box center [1399, 100] width 82 height 14
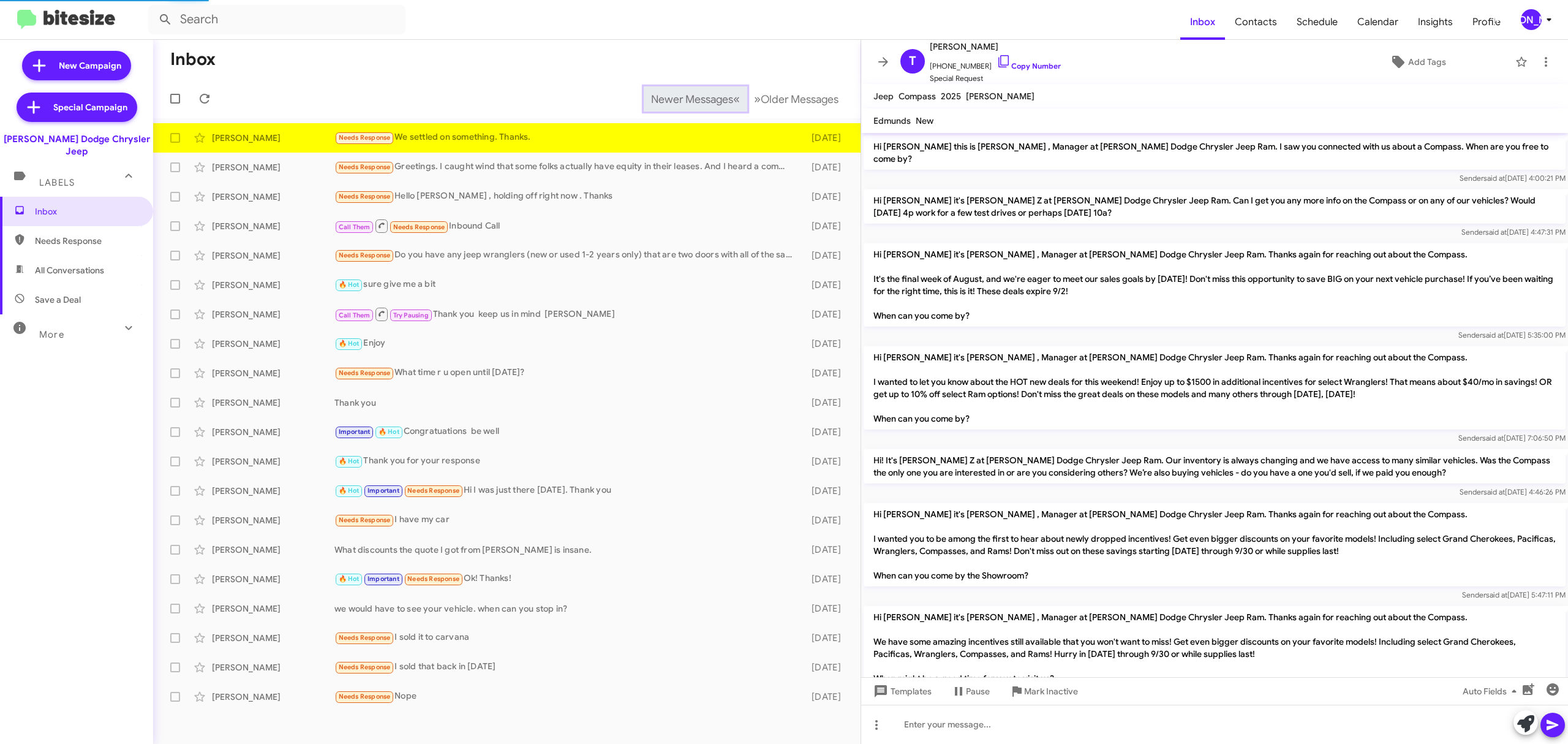
scroll to position [246, 0]
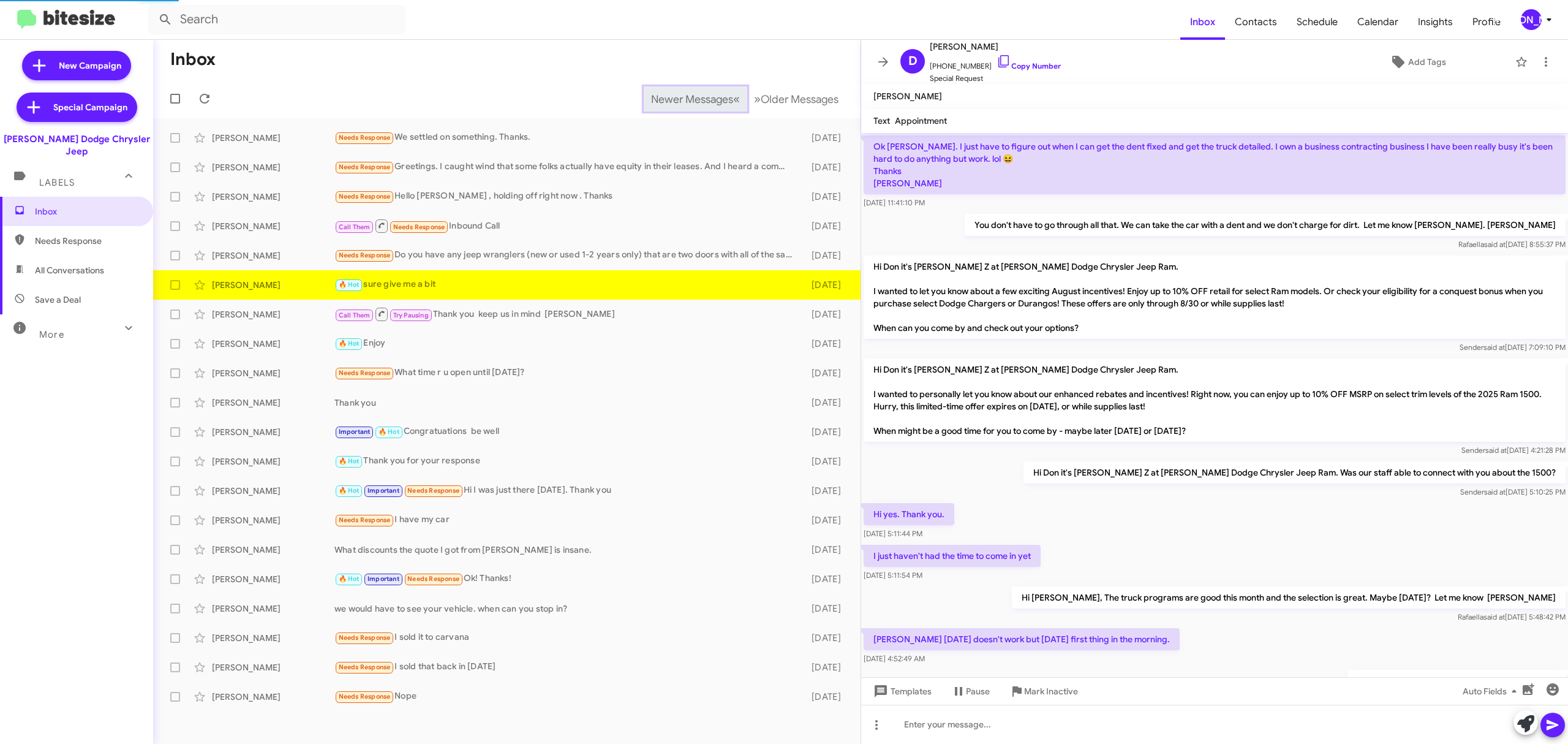
scroll to position [804, 0]
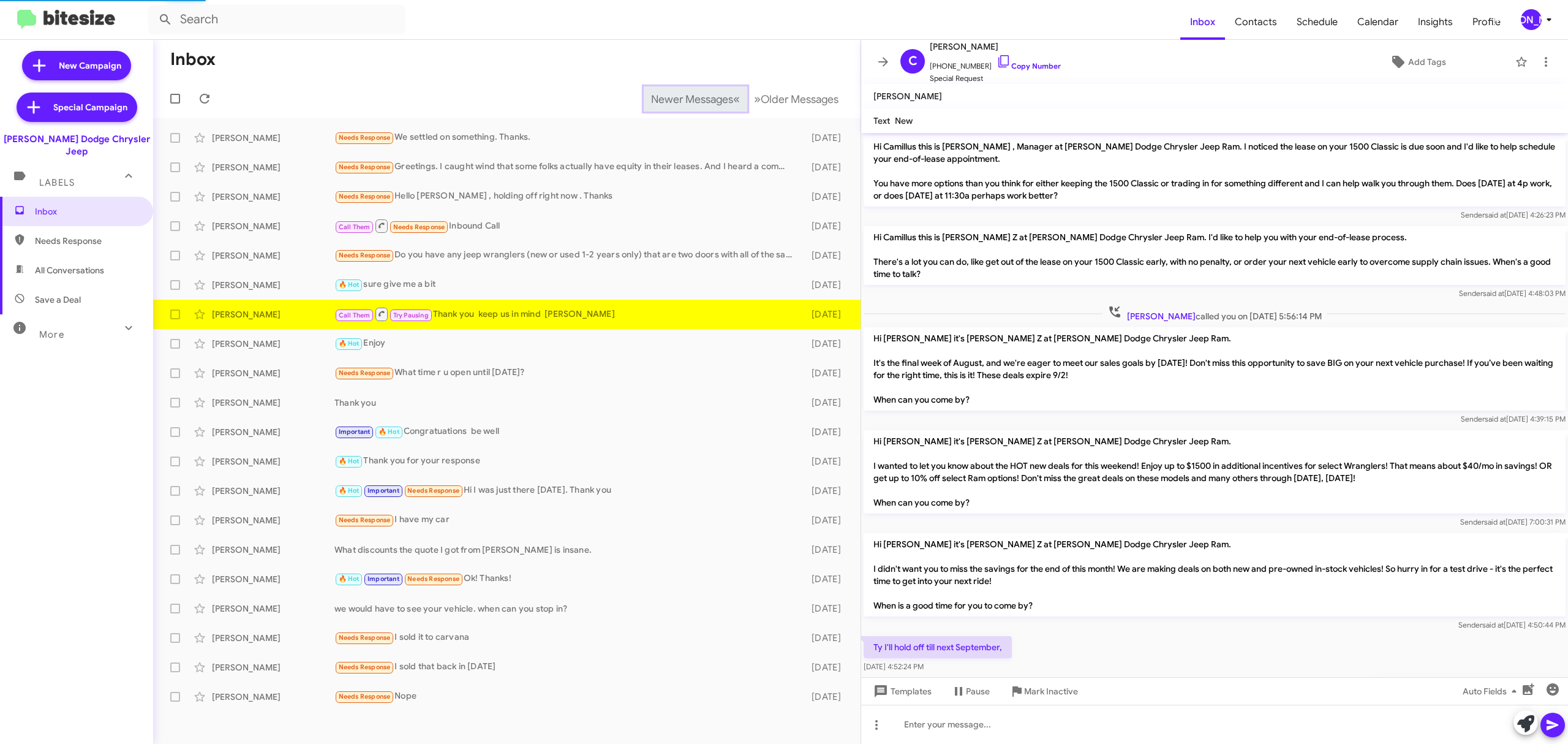
scroll to position [64, 0]
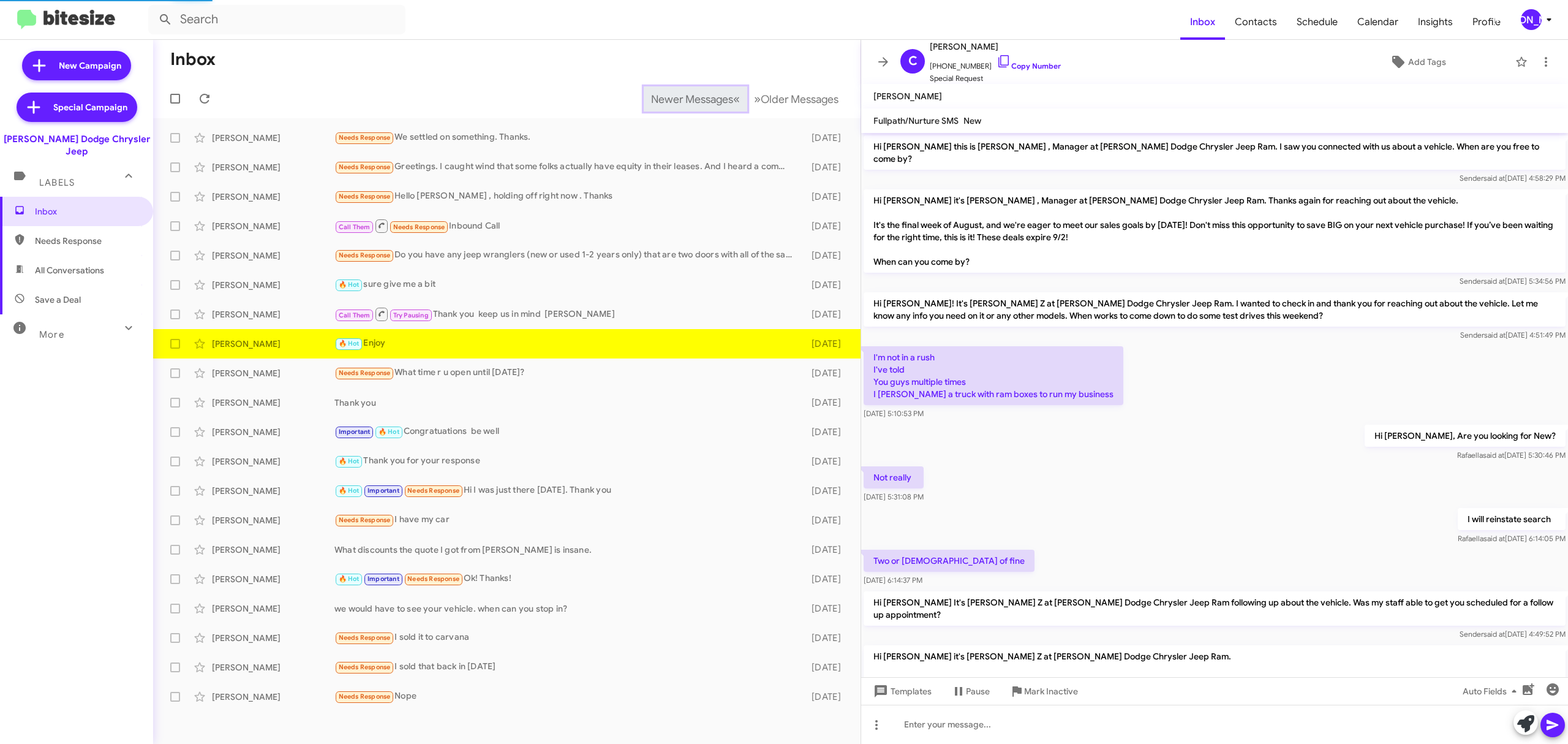
scroll to position [164, 0]
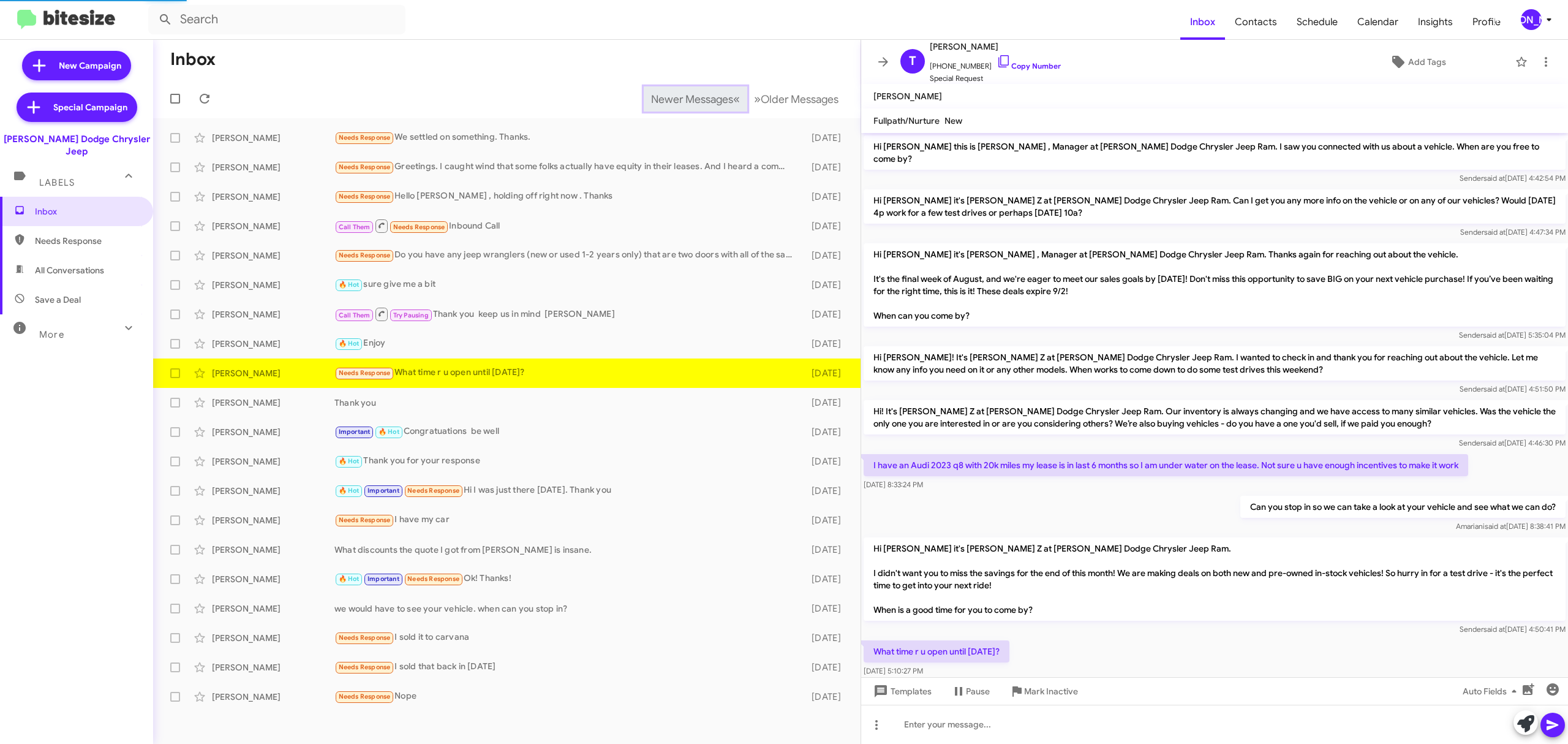
scroll to position [18, 0]
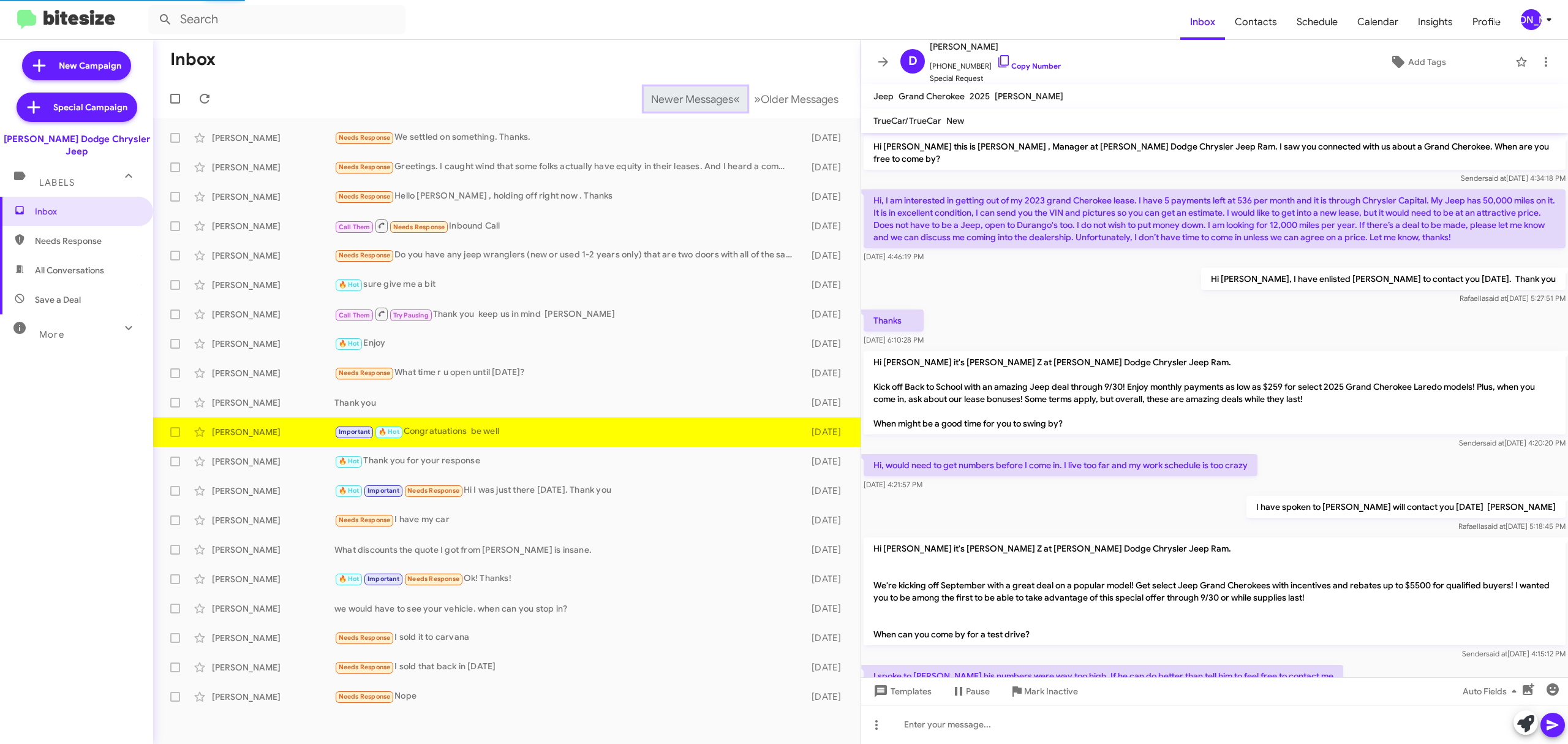
scroll to position [234, 0]
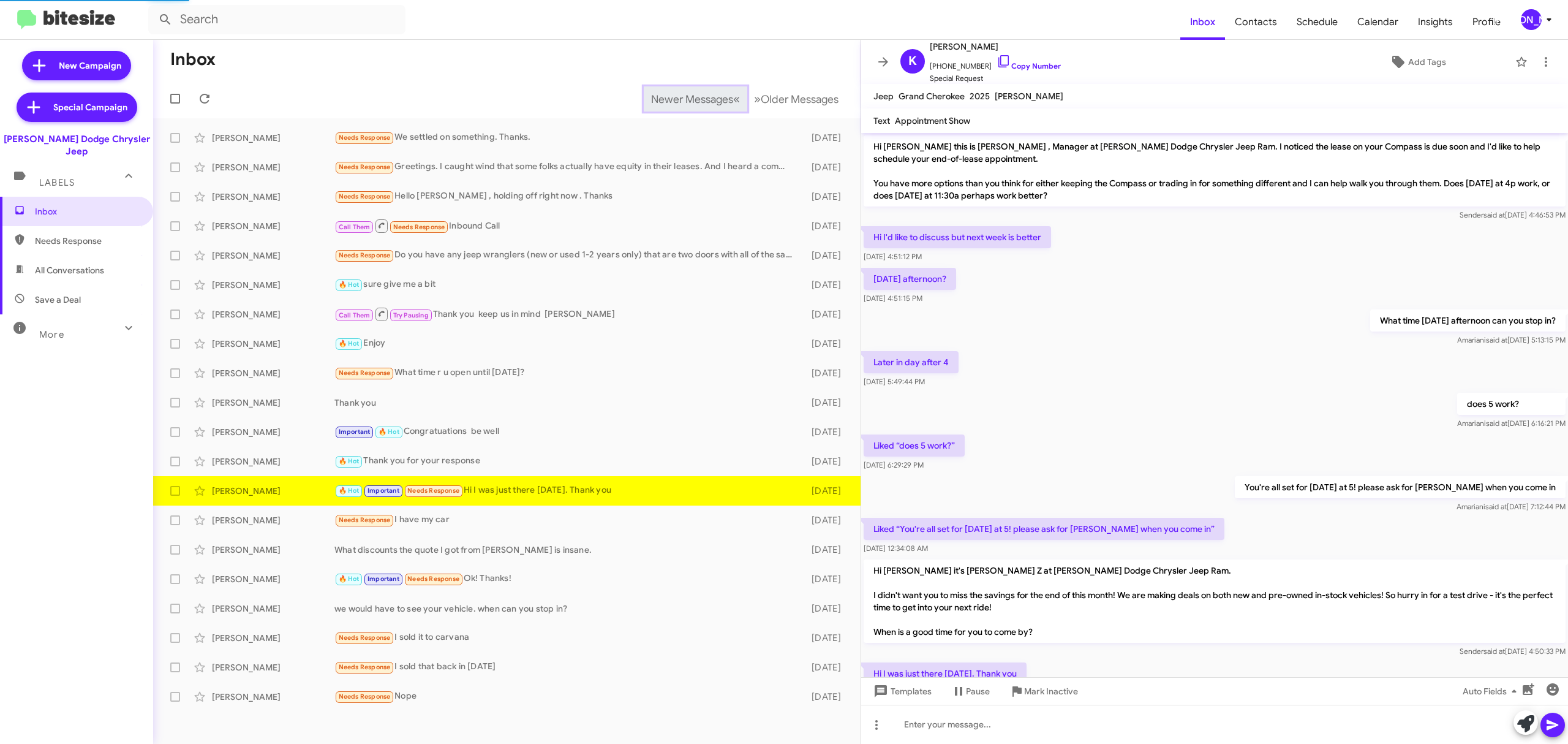
scroll to position [57, 0]
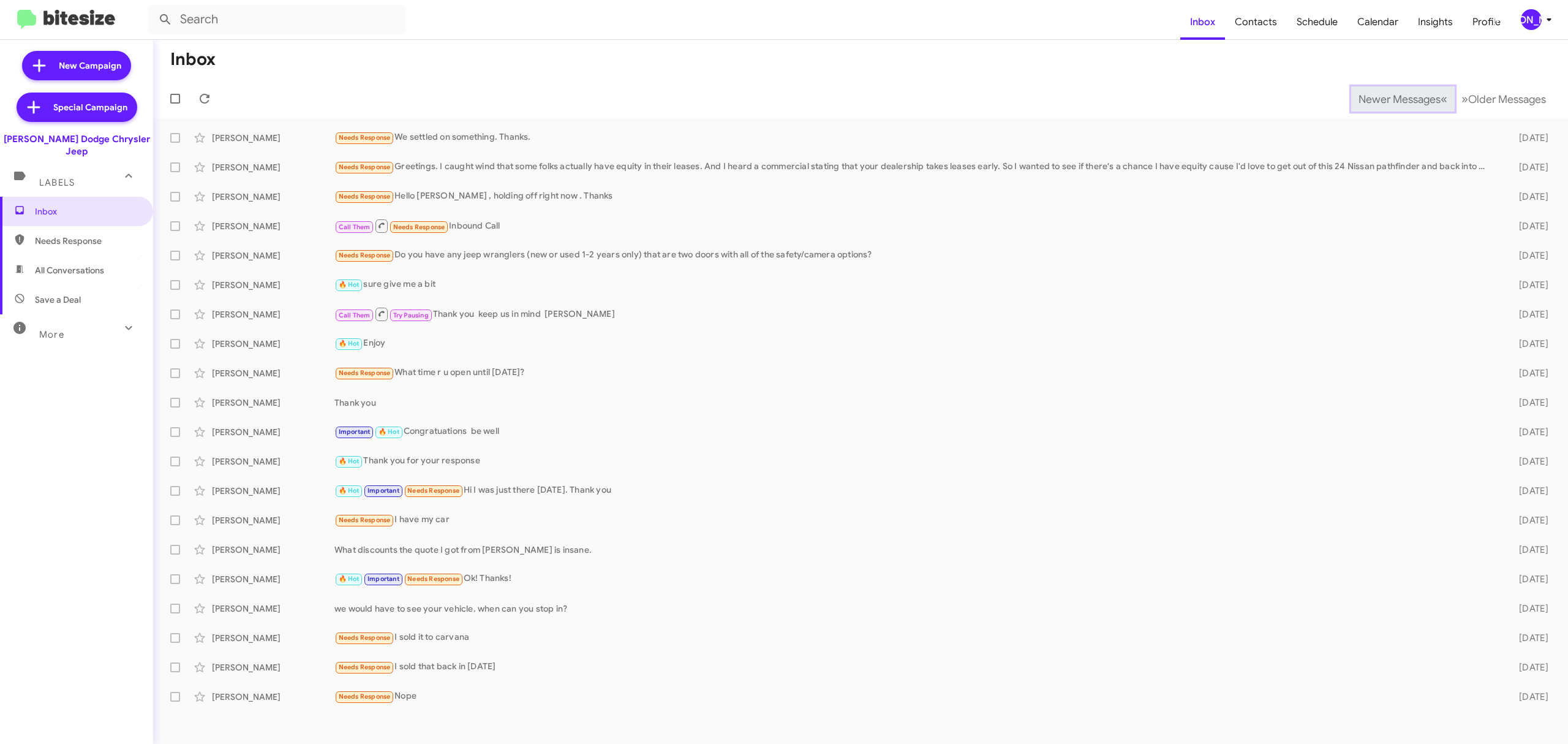
click at [1389, 98] on span "Newer Messages" at bounding box center [1399, 100] width 82 height 14
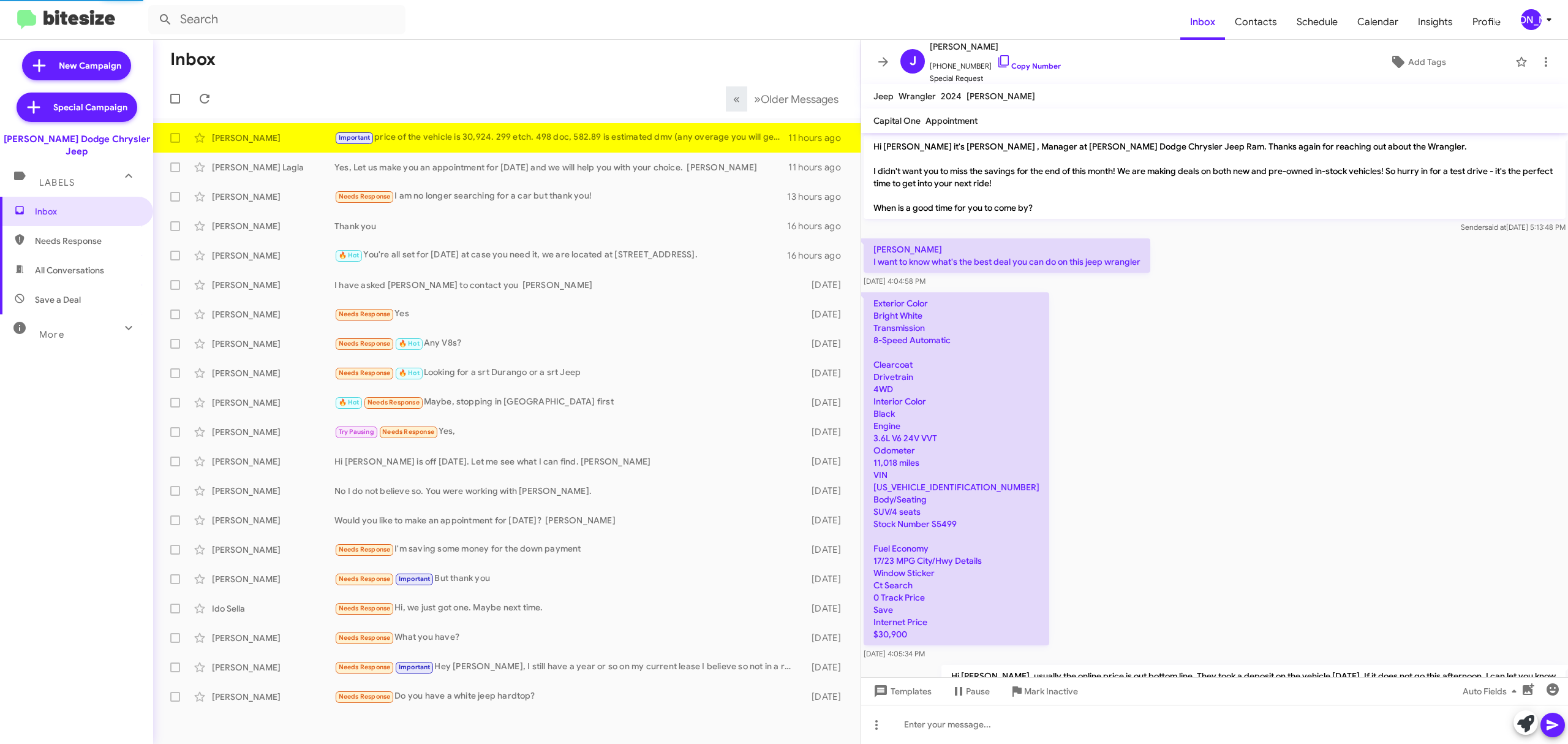
scroll to position [364, 0]
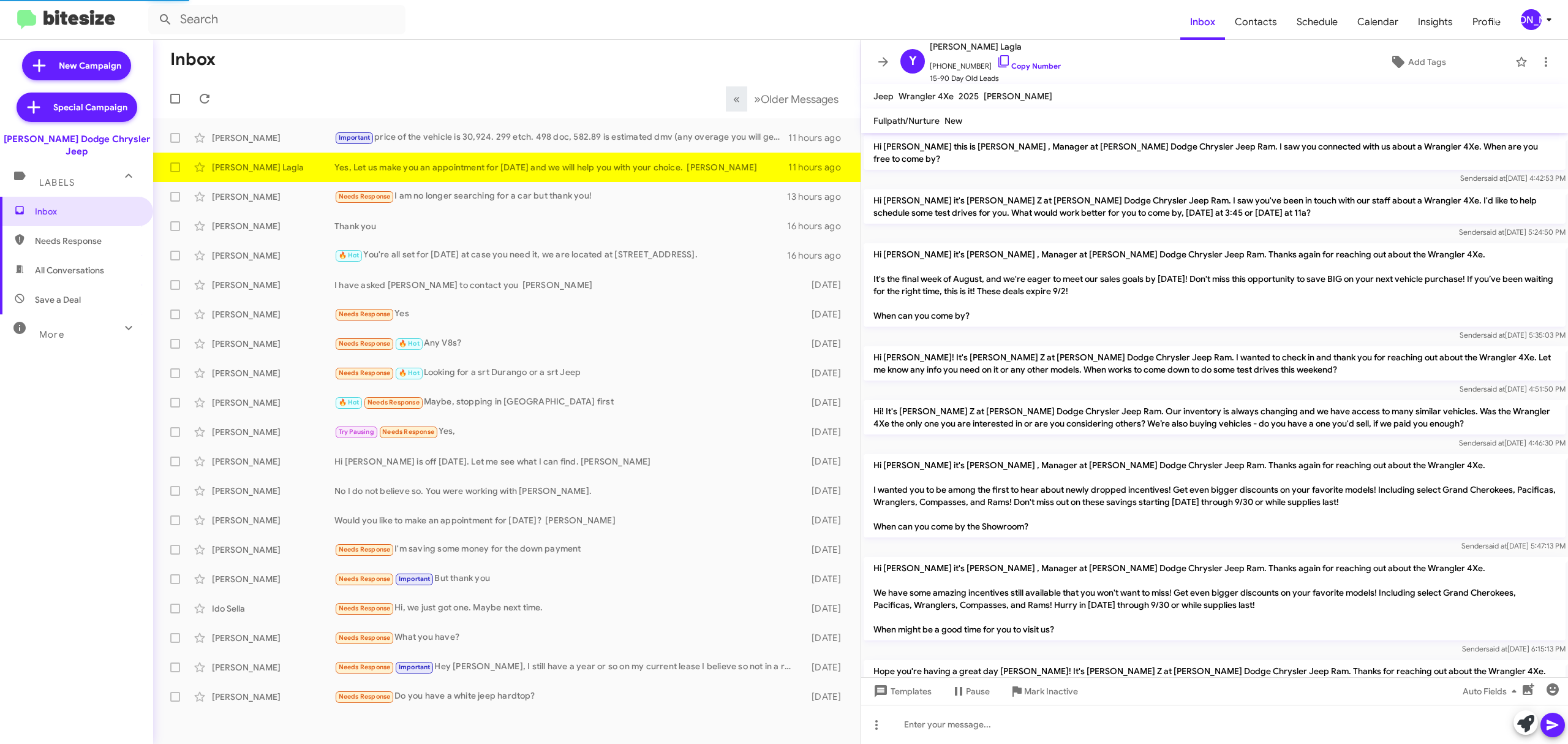
scroll to position [323, 0]
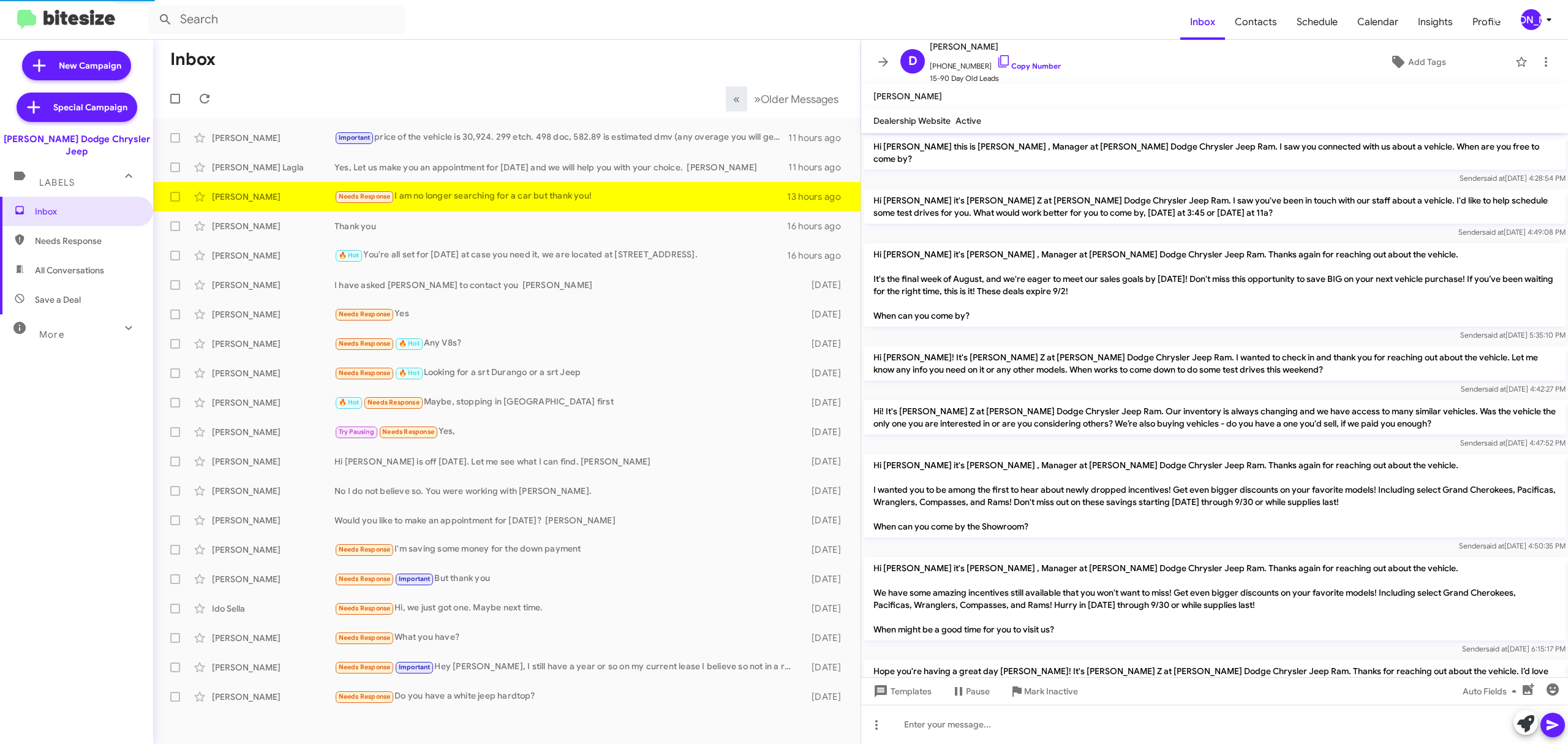
scroll to position [217, 0]
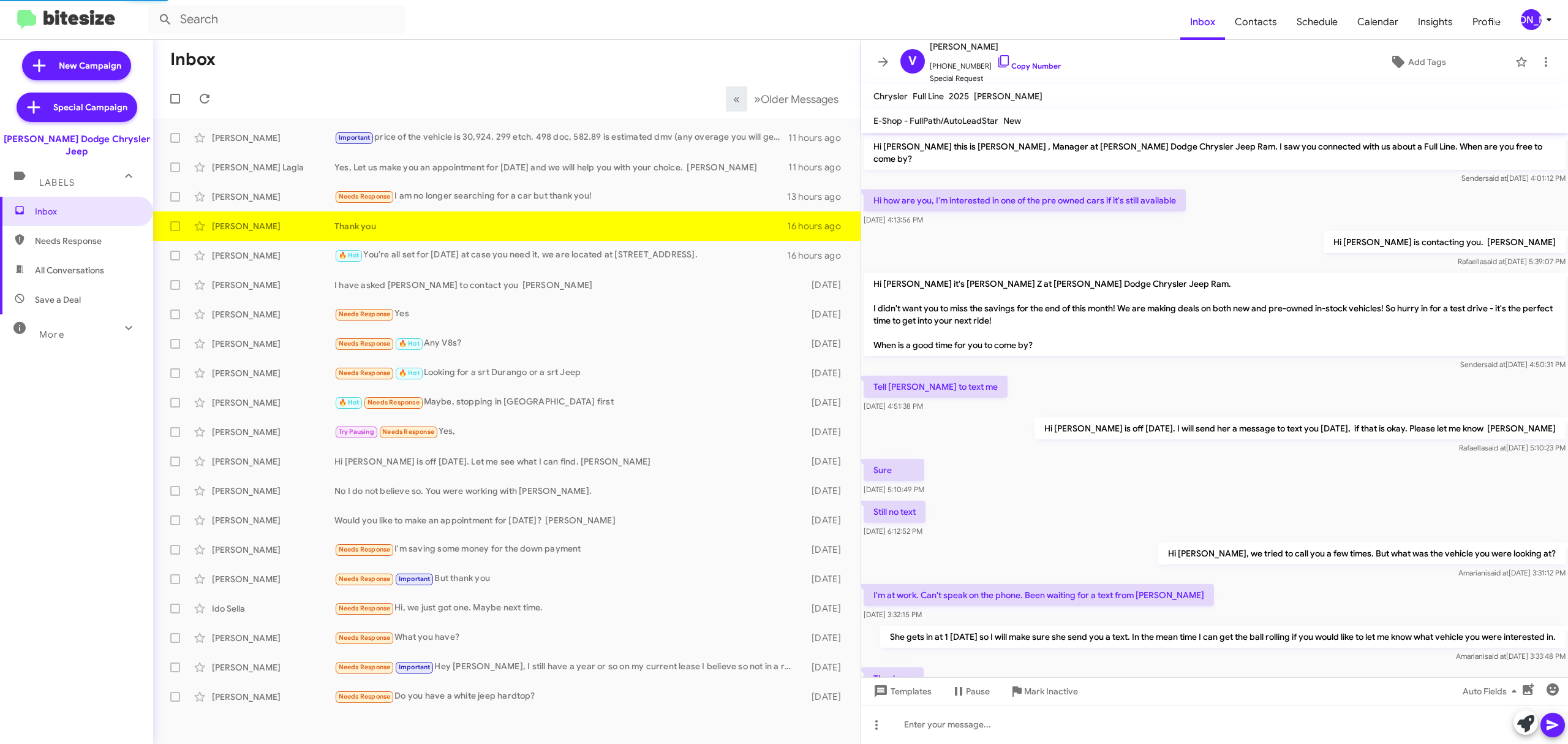
scroll to position [5, 0]
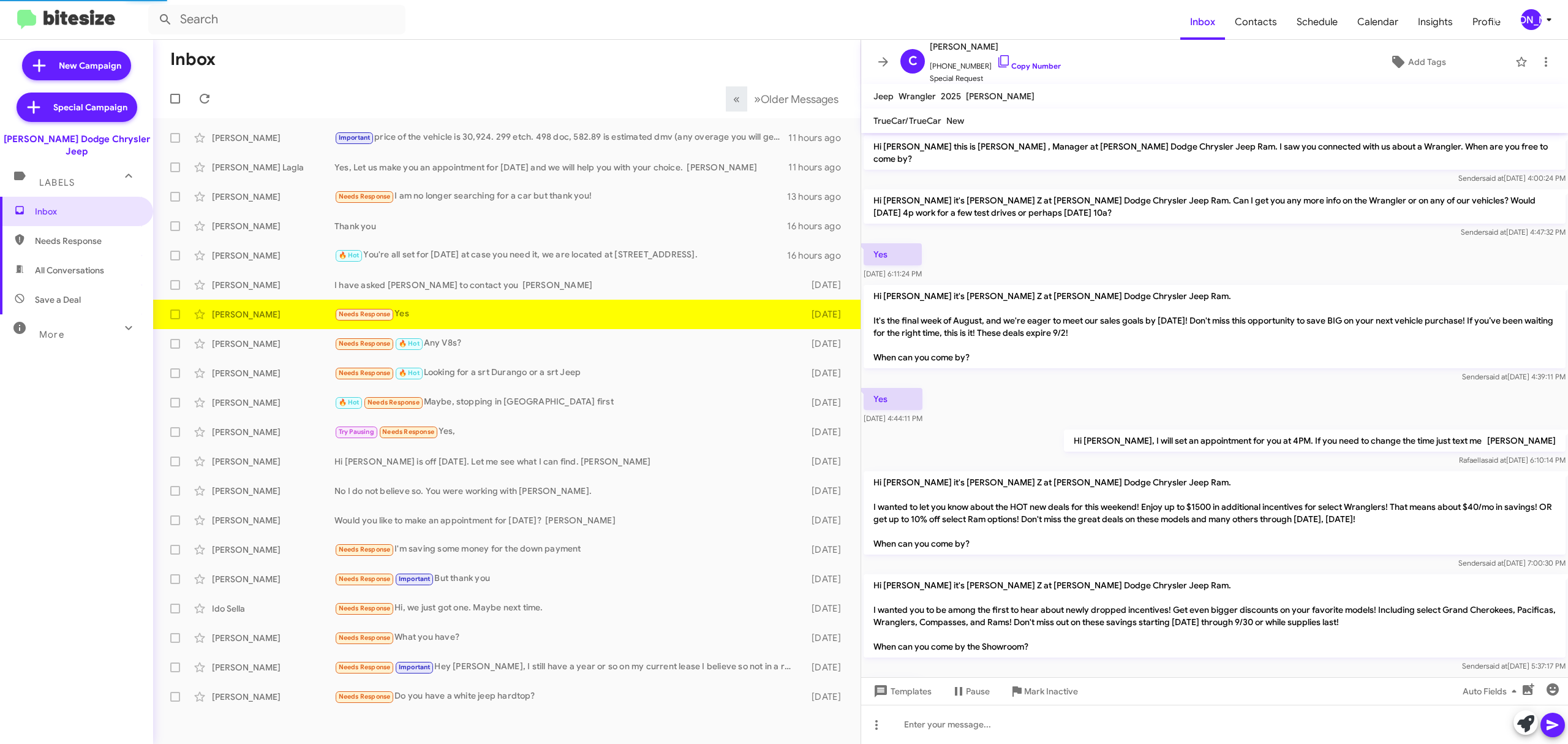
scroll to position [204, 0]
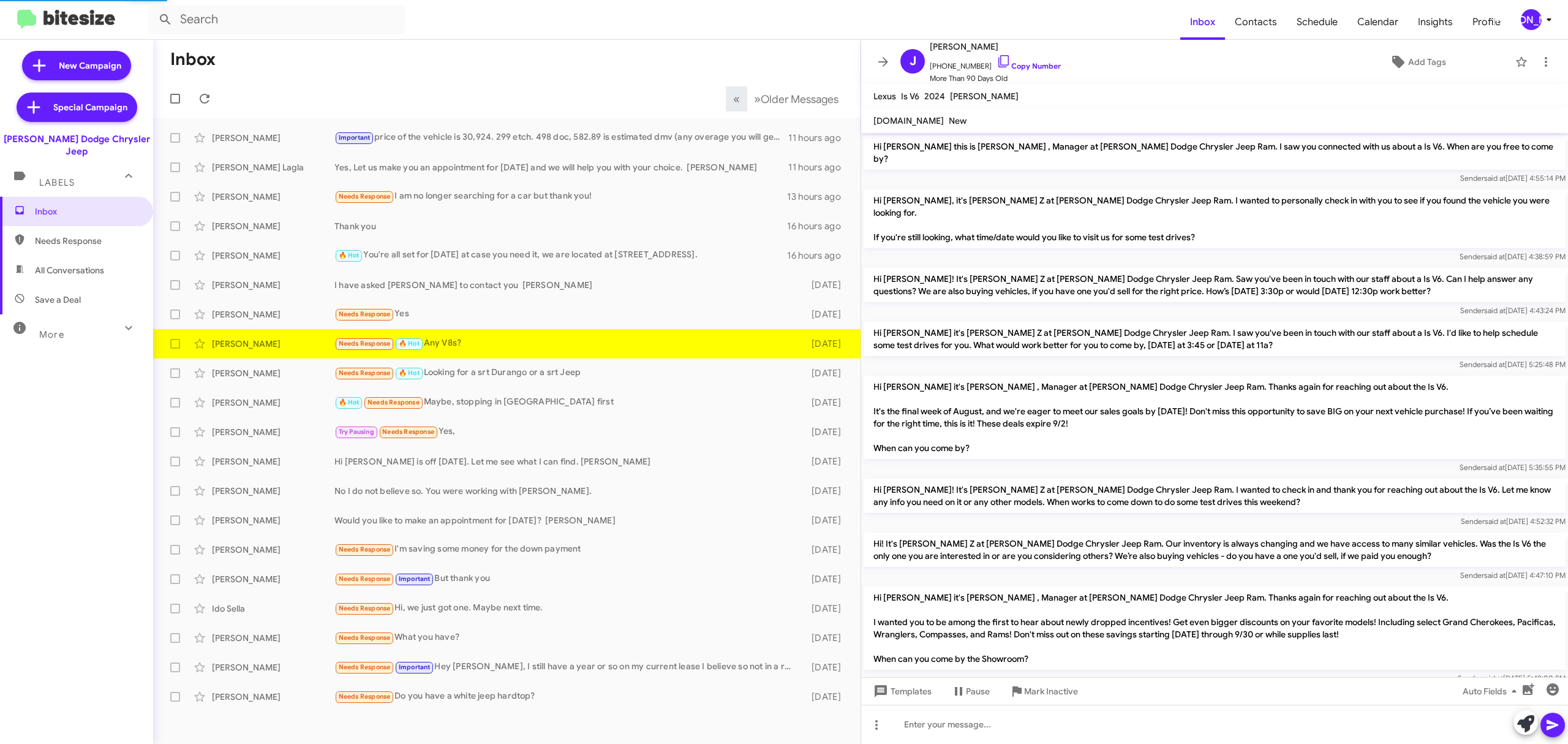
scroll to position [168, 0]
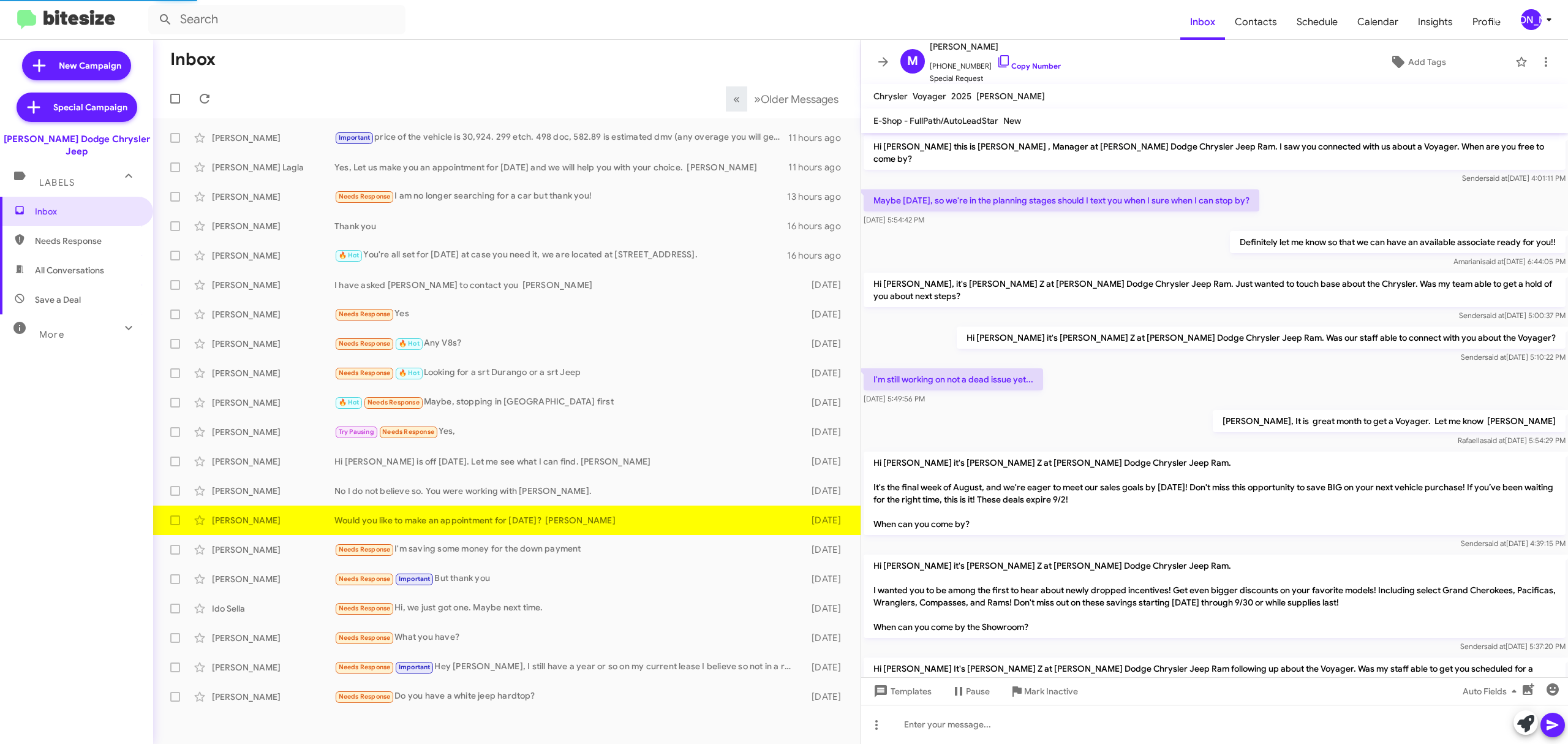
scroll to position [221, 0]
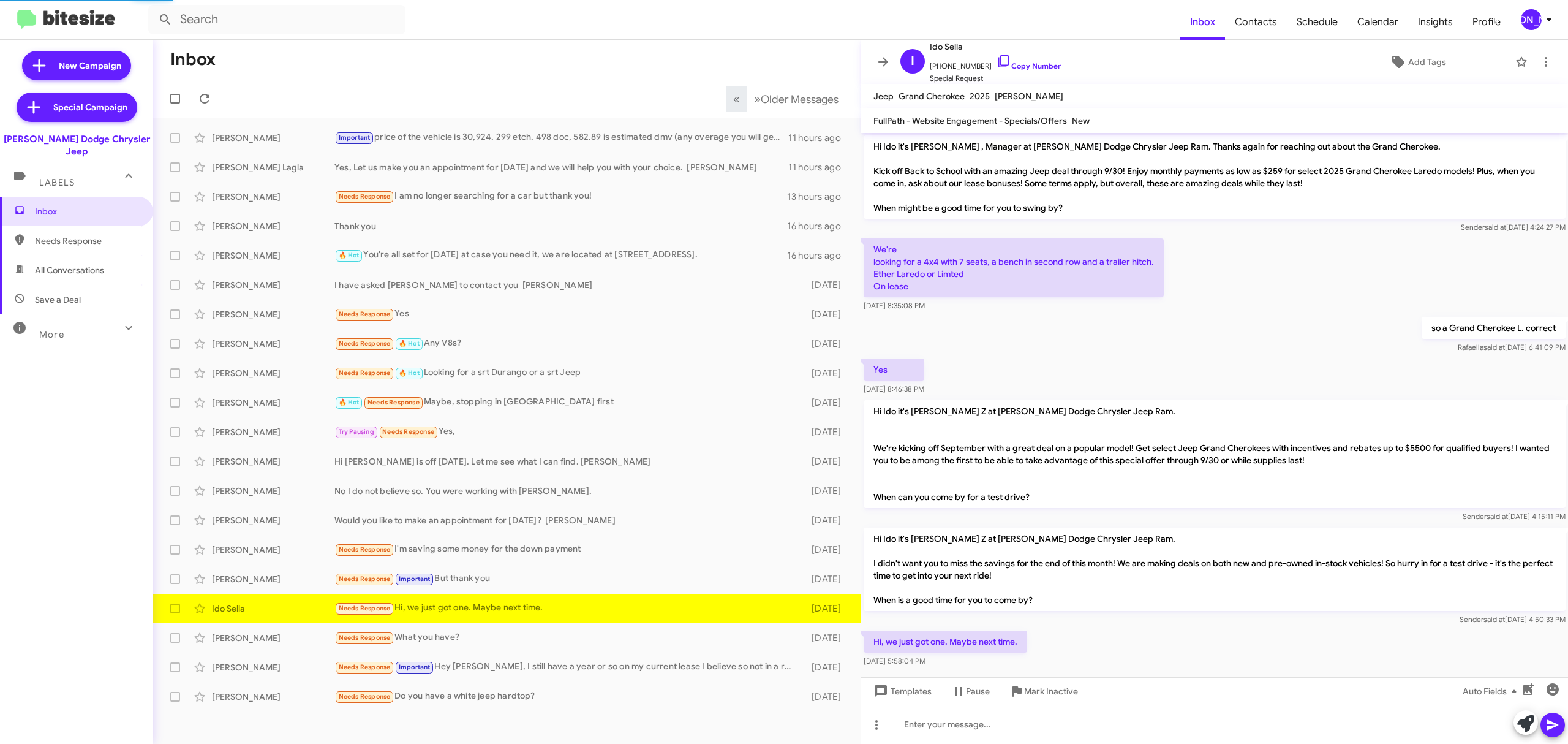
scroll to position [14, 0]
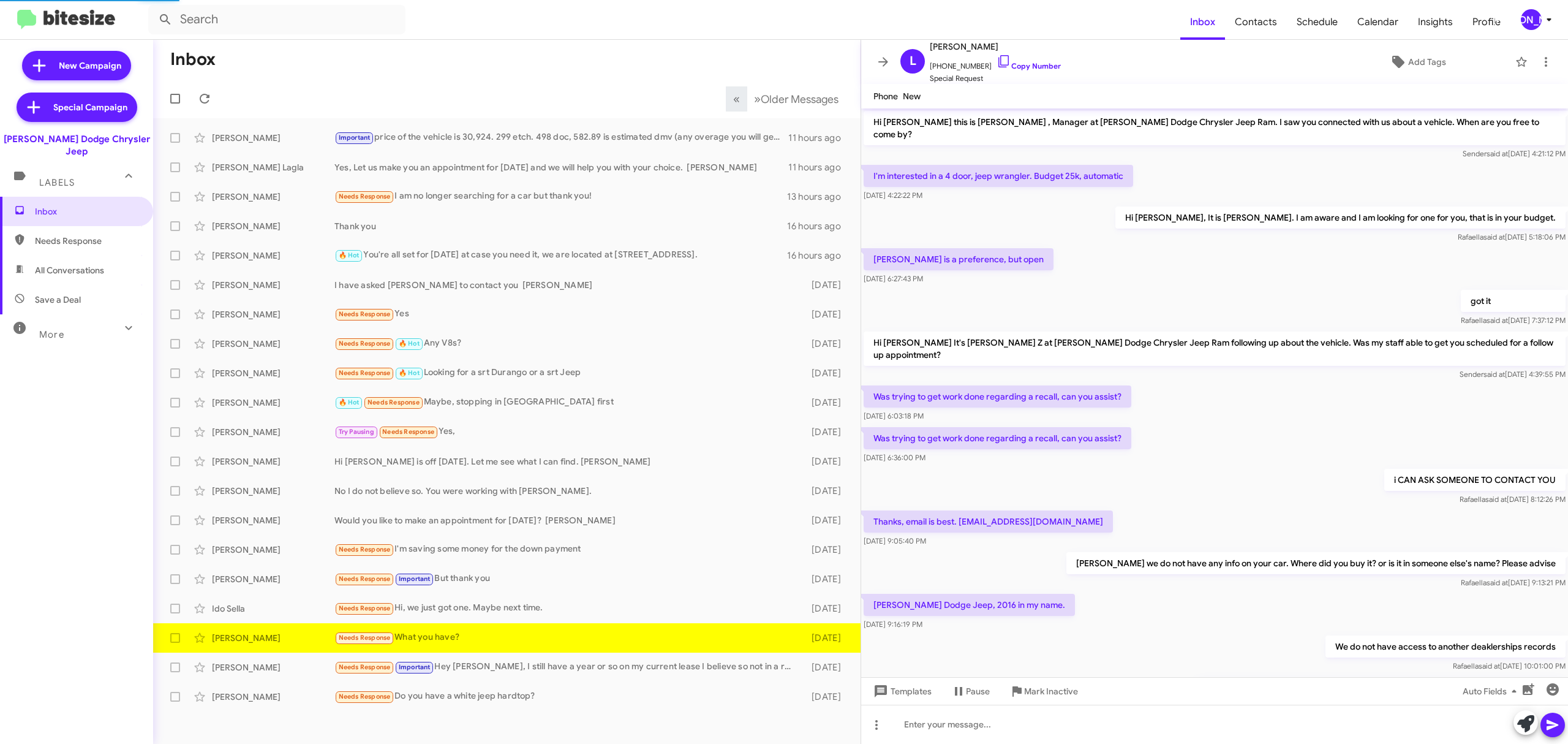
scroll to position [253, 0]
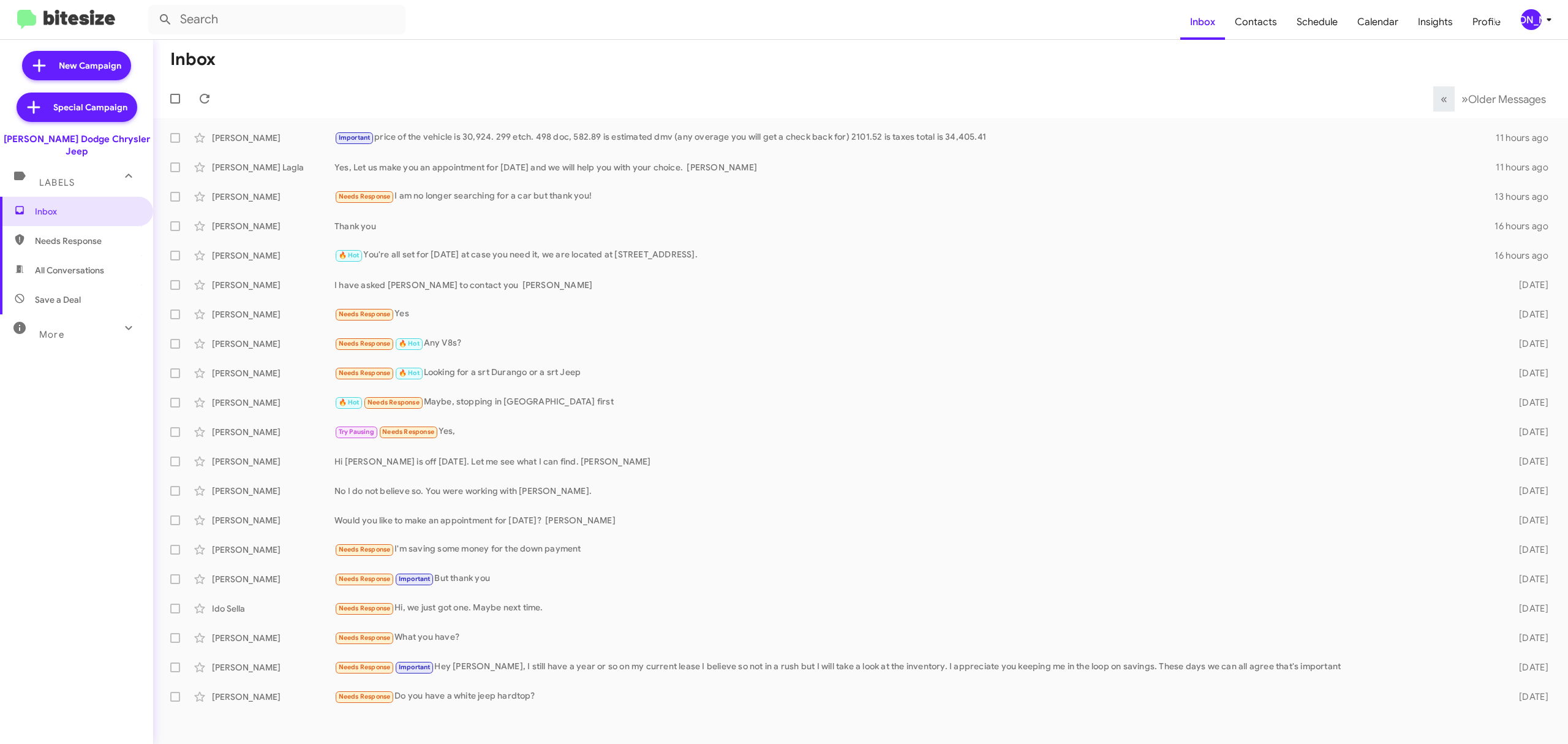
click at [1543, 13] on icon at bounding box center [1549, 20] width 15 height 15
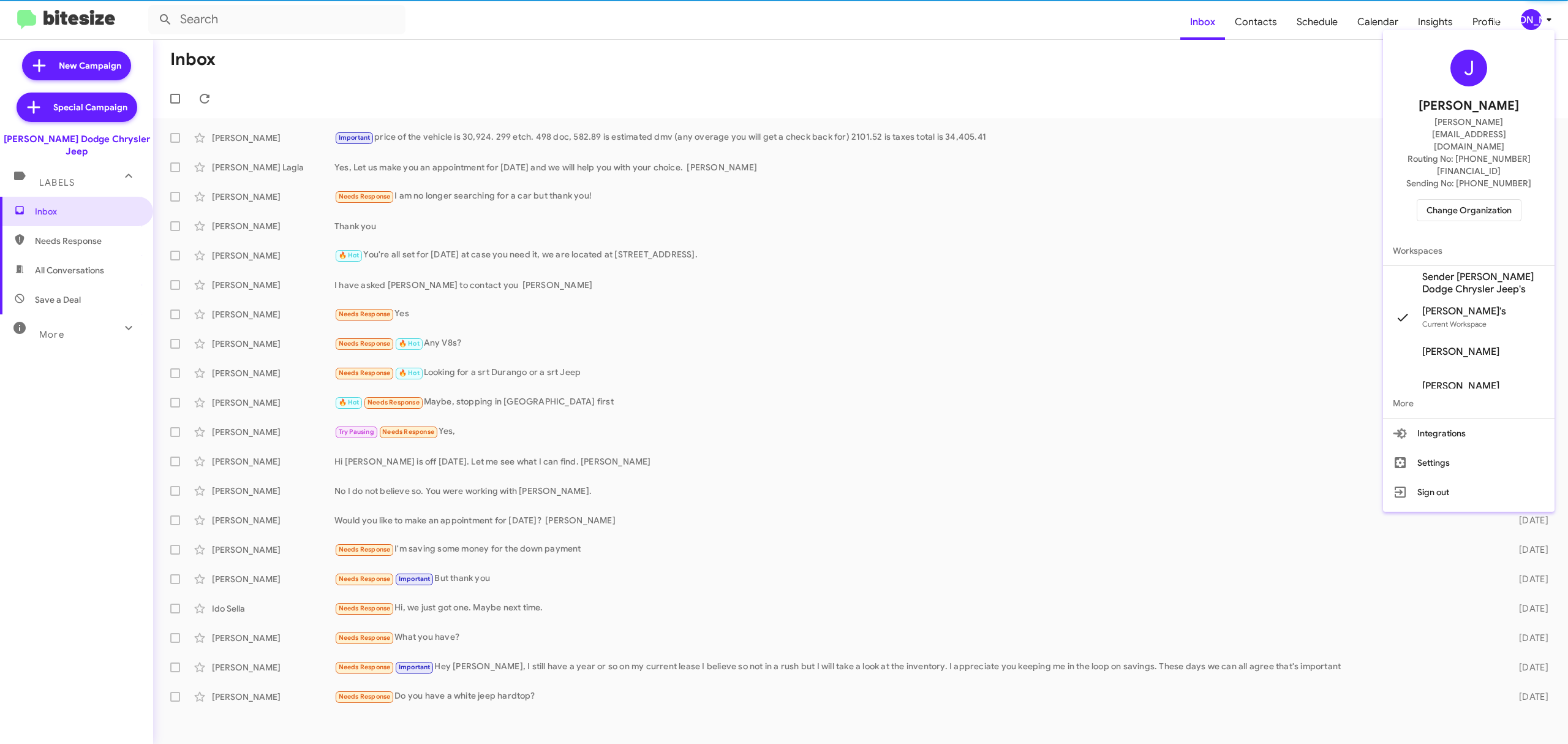
click at [1466, 200] on span "Change Organization" at bounding box center [1469, 210] width 85 height 21
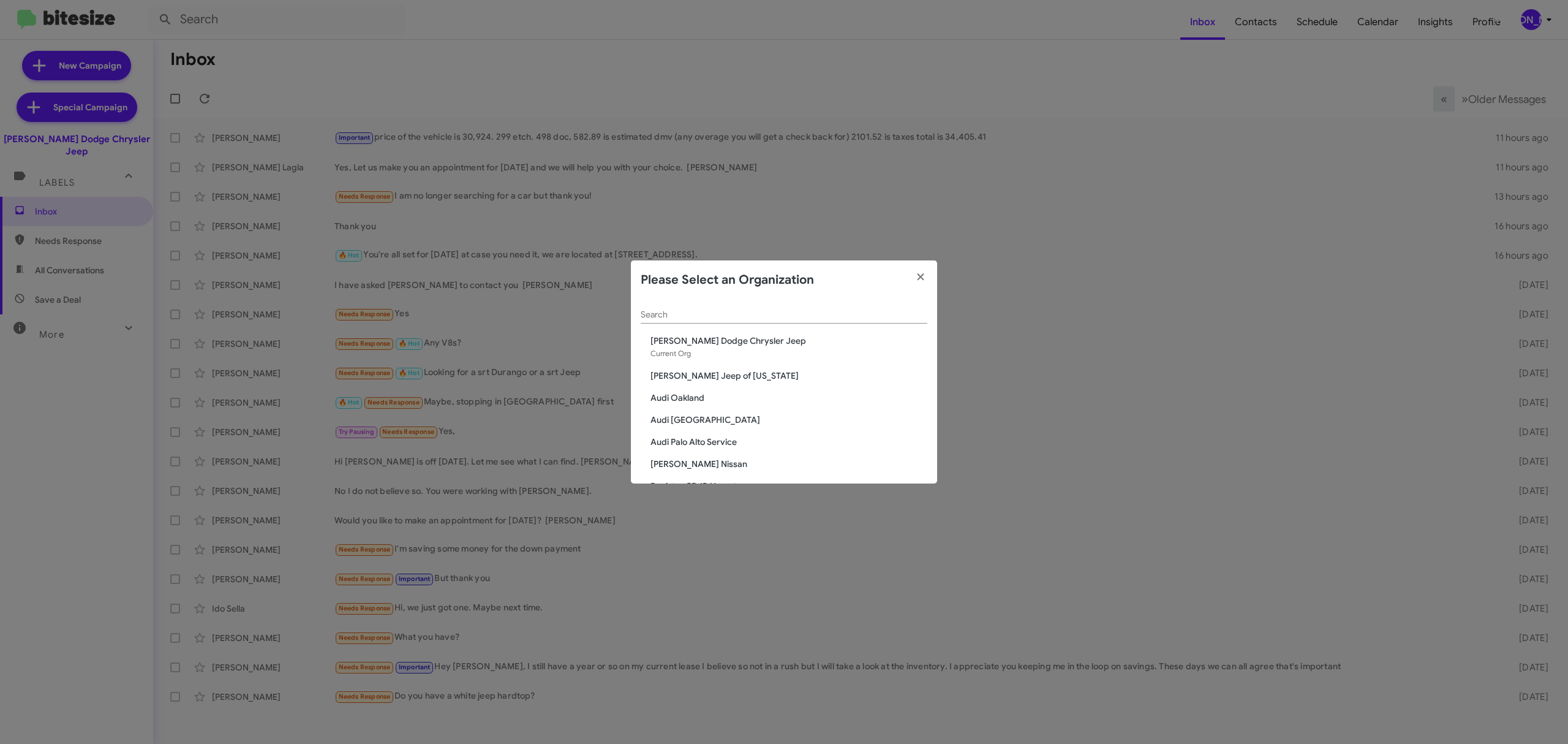
click at [770, 313] on input "Search" at bounding box center [784, 314] width 286 height 10
type input "nielsen"
click at [750, 461] on span "[PERSON_NAME] Nissan of Stanhope" at bounding box center [788, 458] width 277 height 12
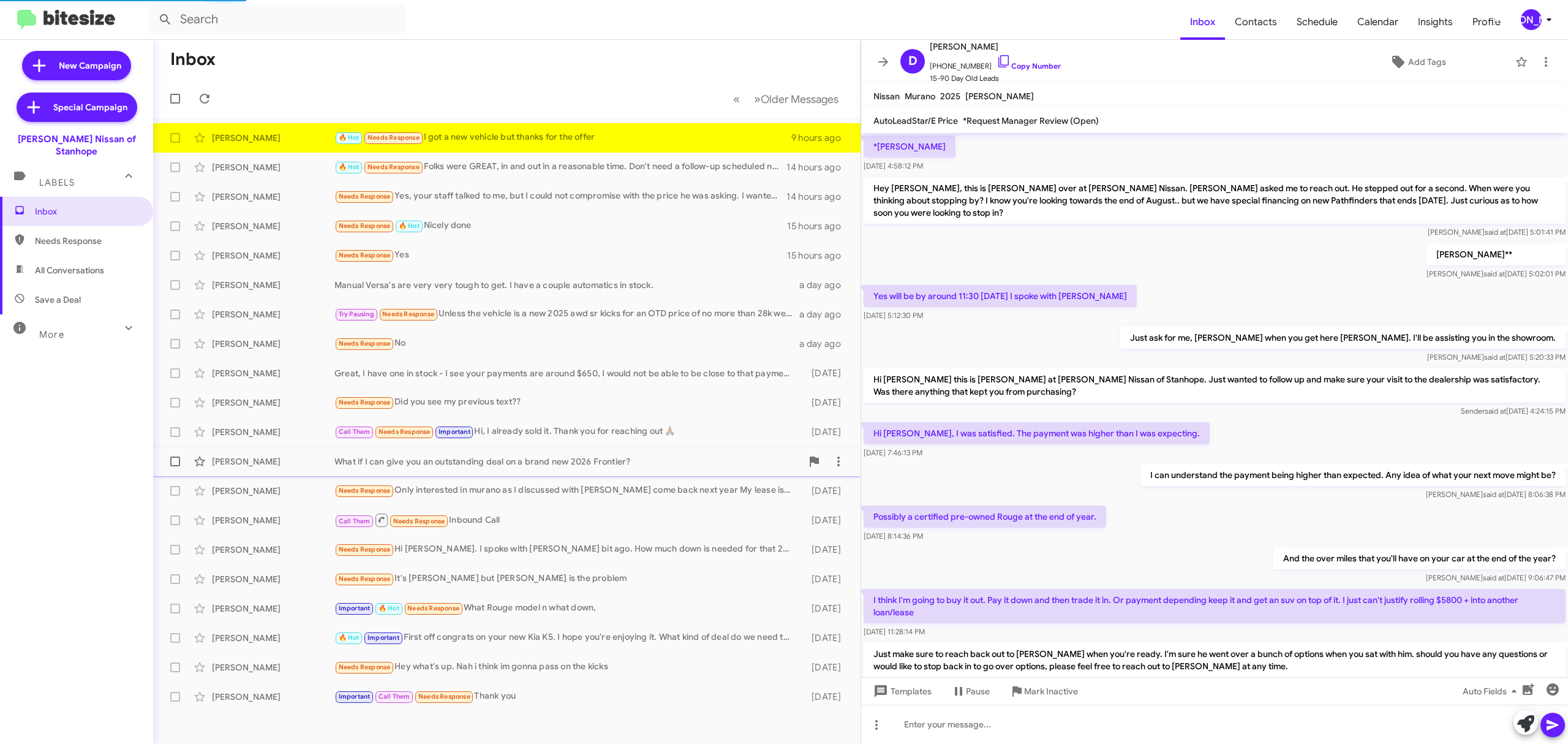
scroll to position [424, 0]
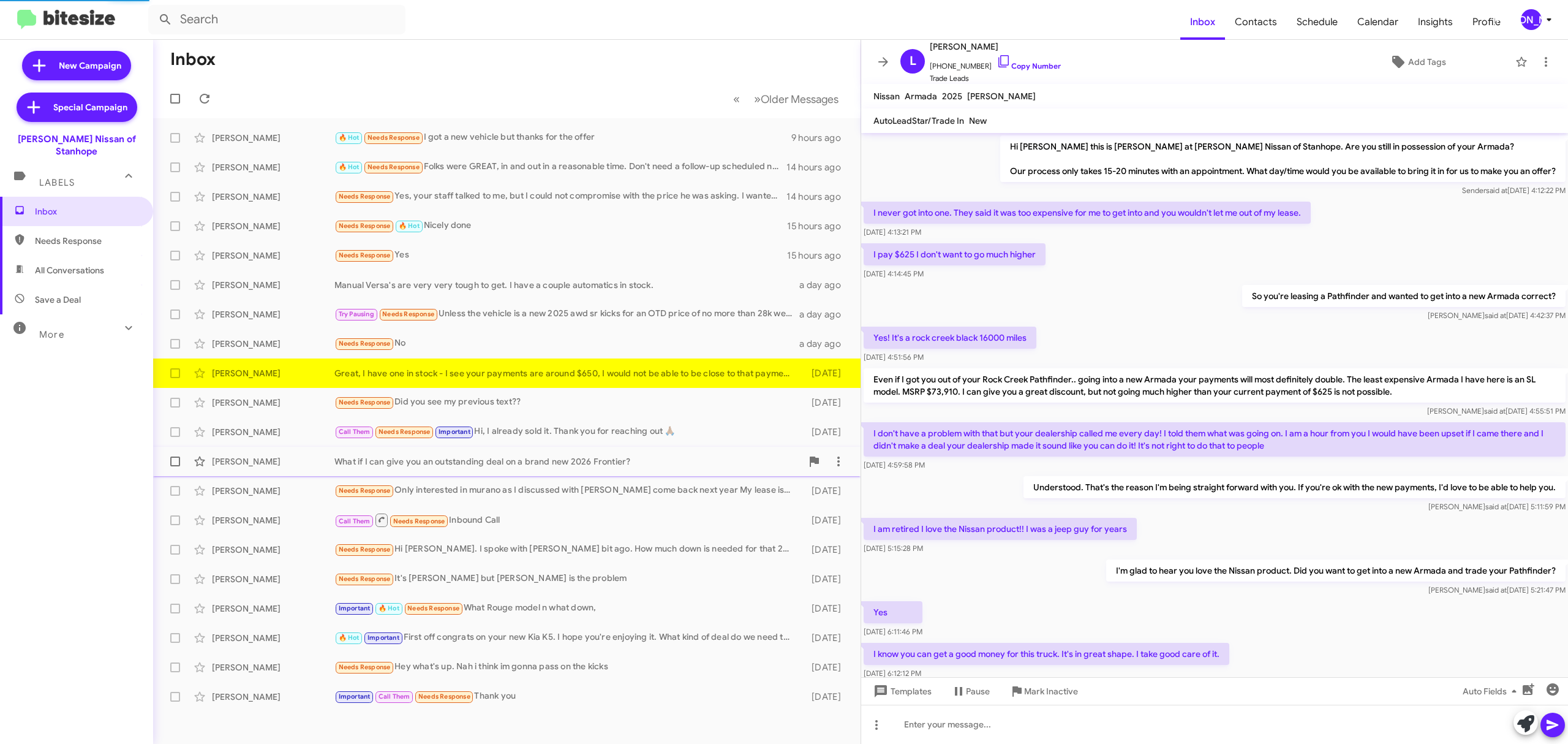
scroll to position [310, 0]
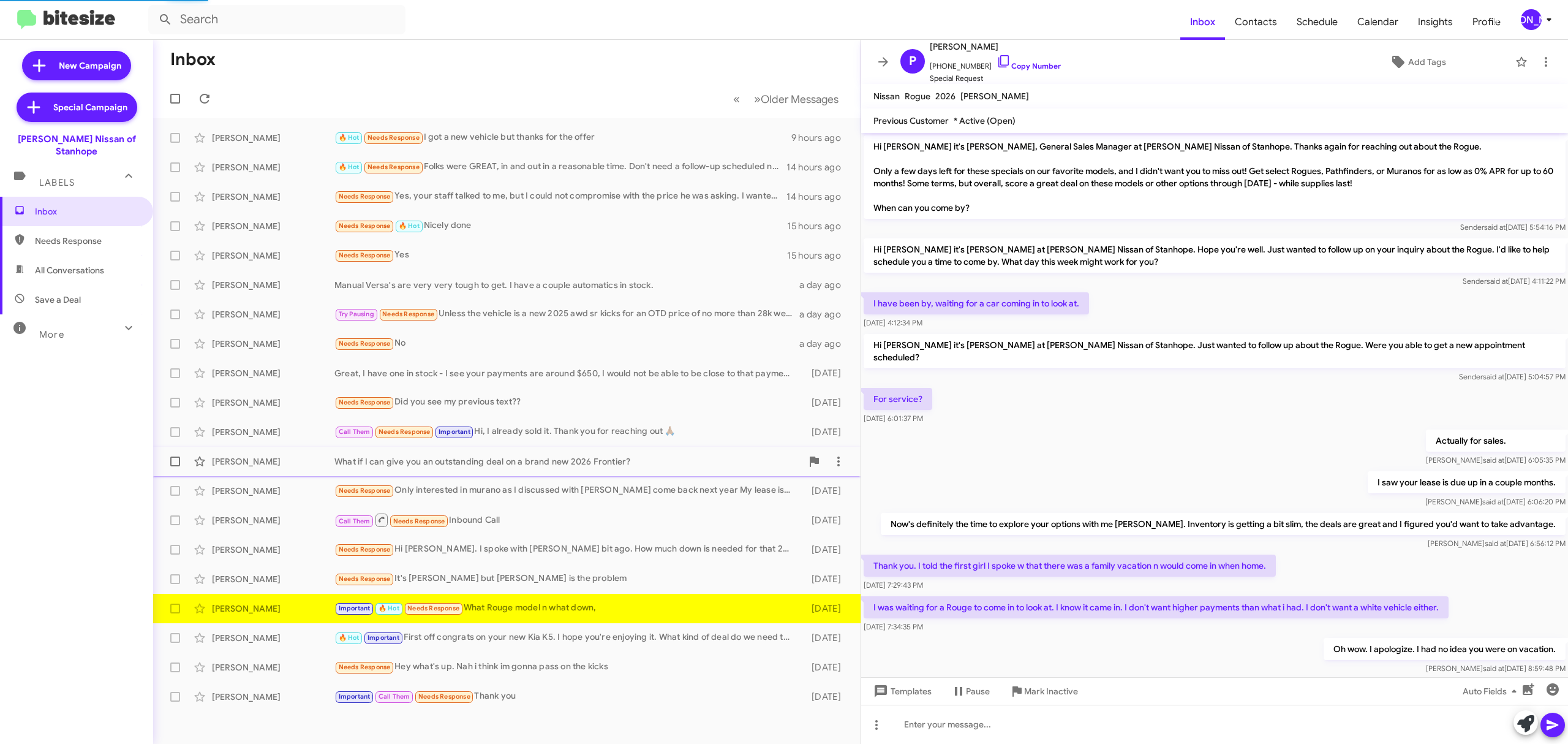
scroll to position [473, 0]
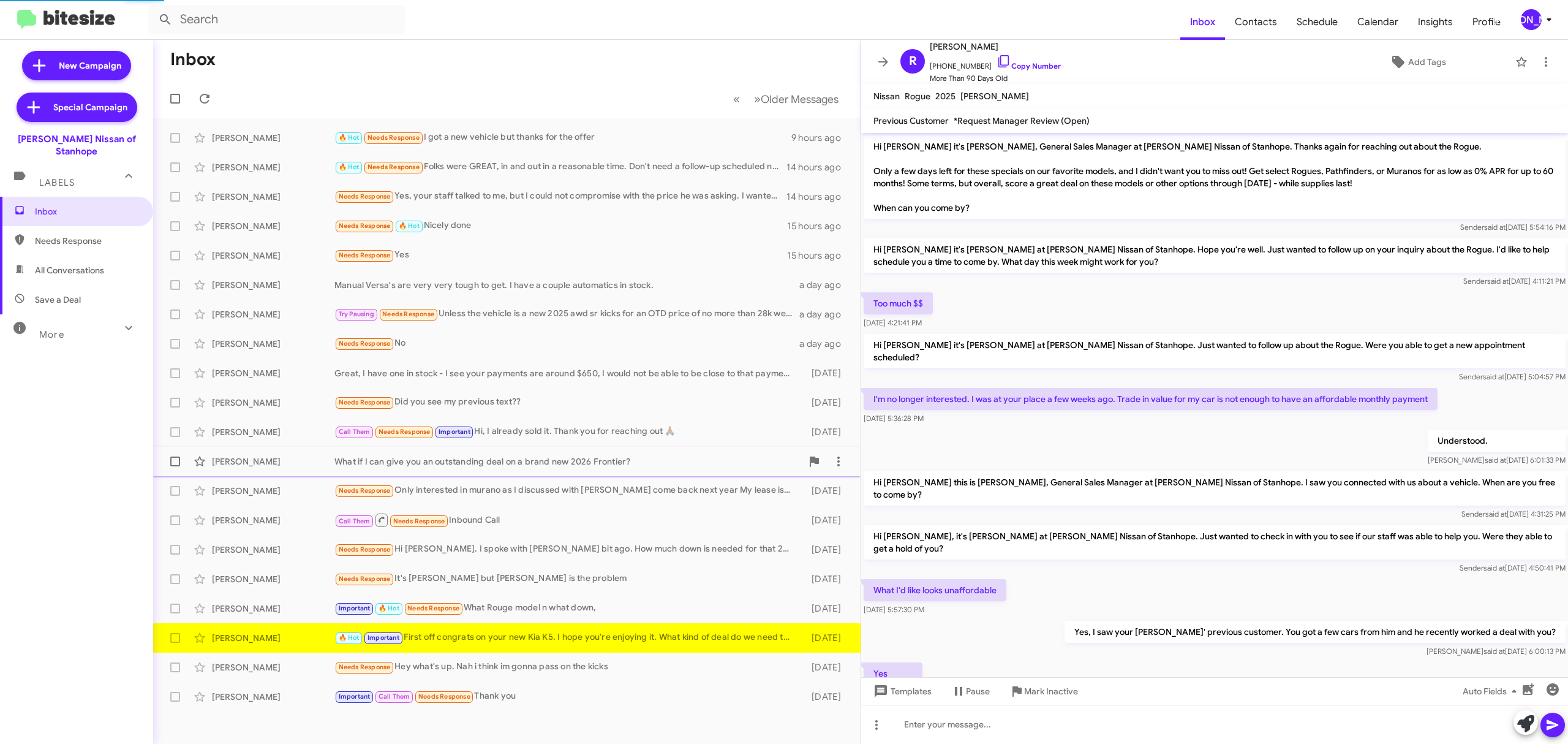
scroll to position [326, 0]
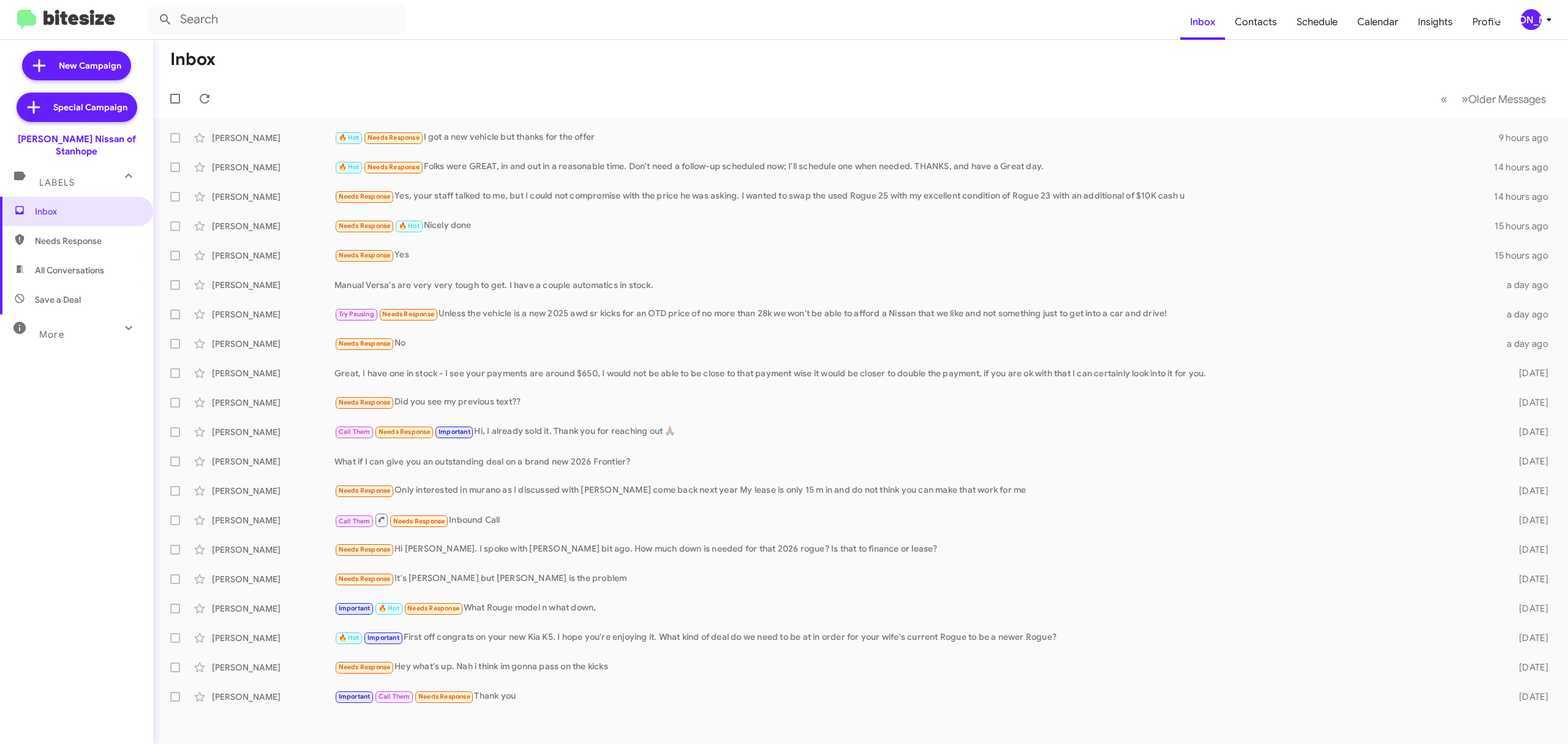
click at [1531, 20] on div "[PERSON_NAME]" at bounding box center [1531, 20] width 21 height 21
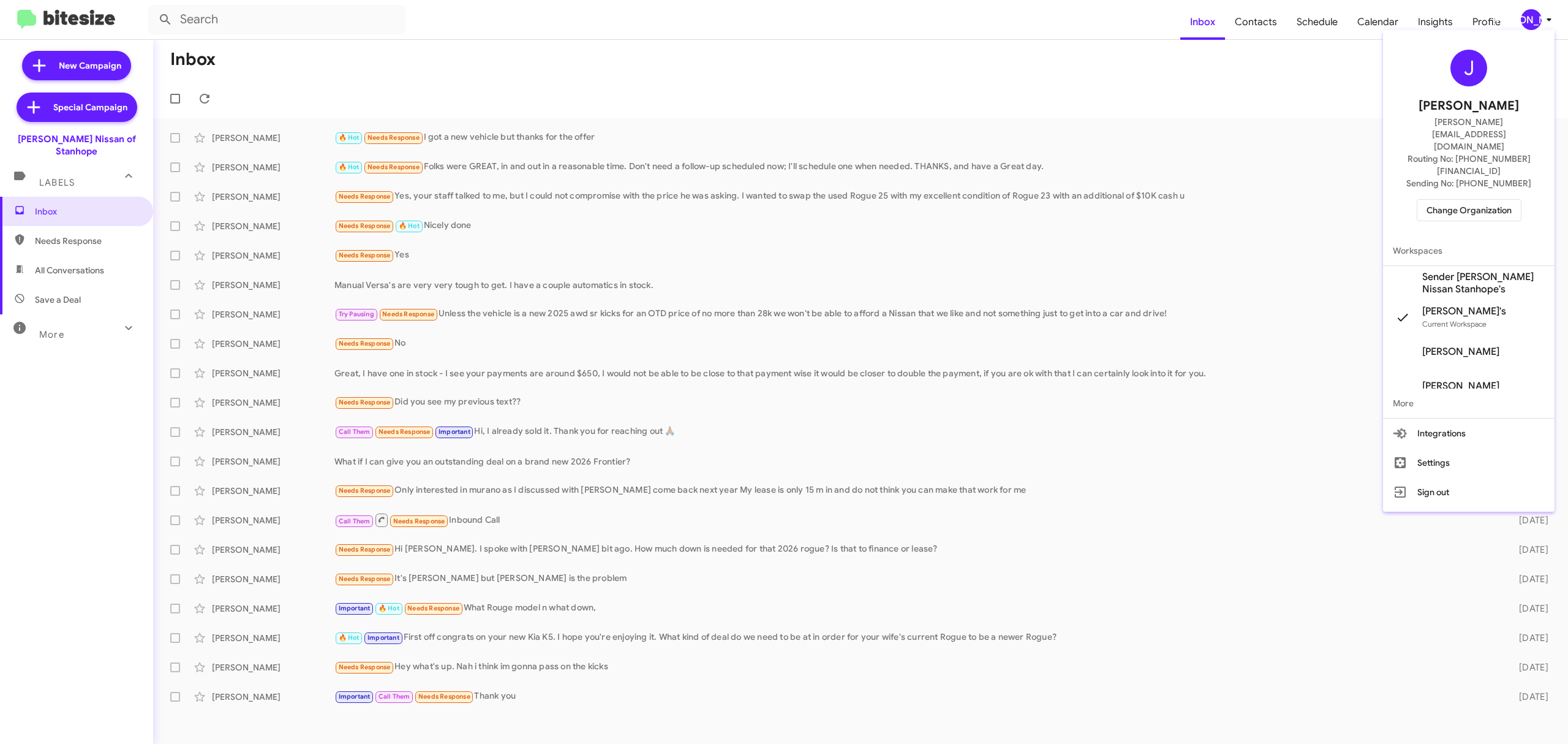
click at [1463, 200] on span "Change Organization" at bounding box center [1469, 210] width 85 height 21
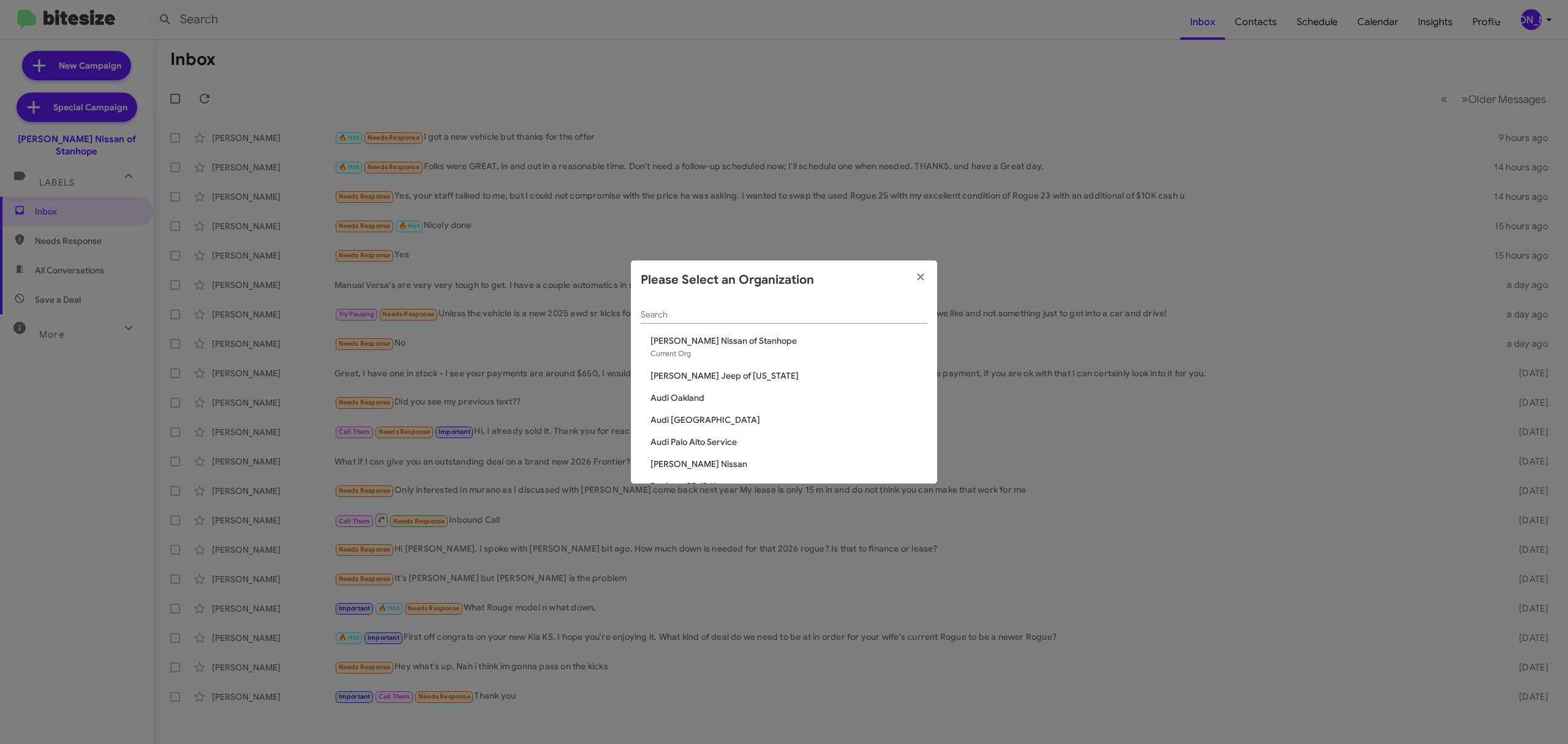
click at [803, 310] on input "Search" at bounding box center [784, 314] width 286 height 10
type input "nielsen"
click at [718, 424] on span "[PERSON_NAME] Dodge Dover" at bounding box center [788, 420] width 277 height 12
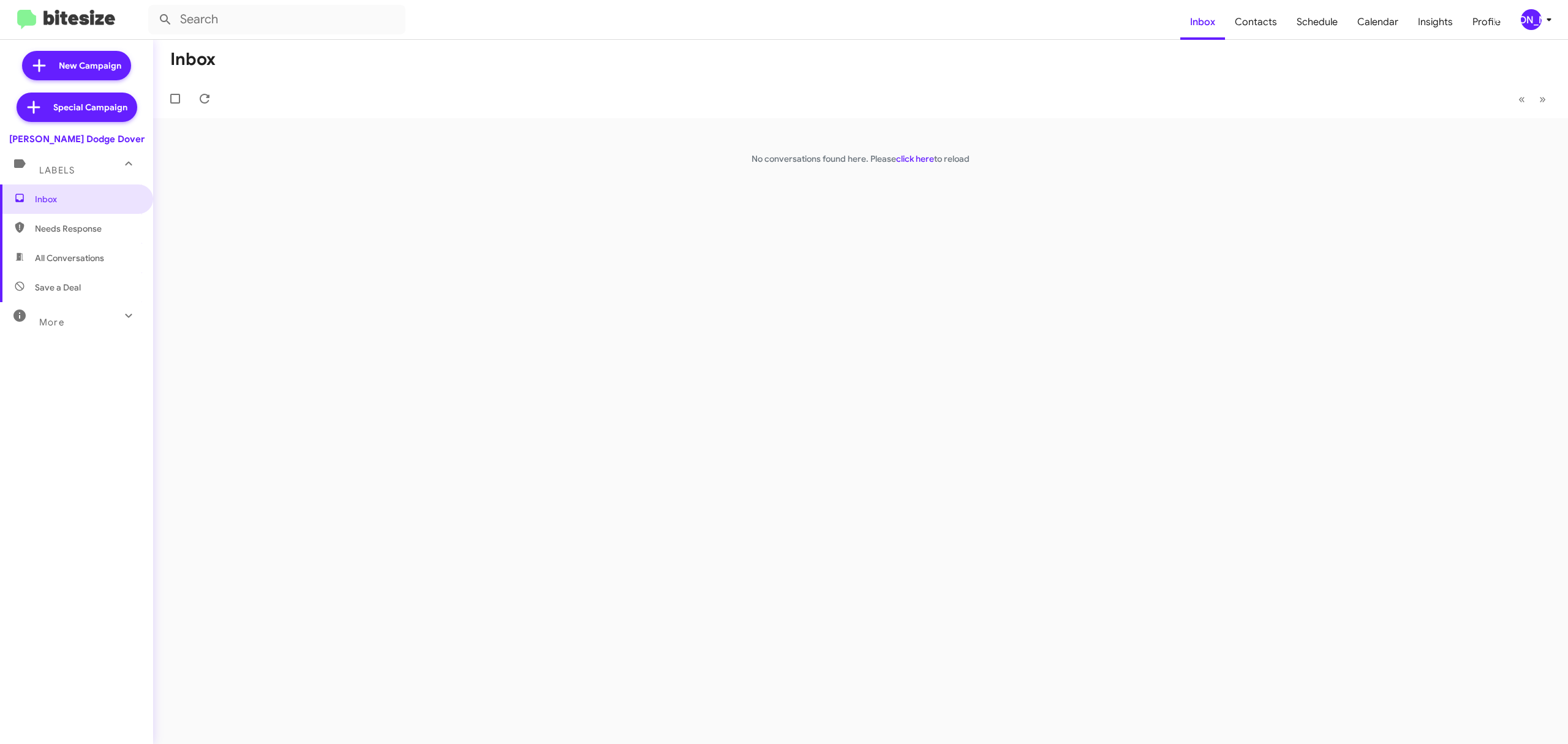
click at [1531, 22] on div "[PERSON_NAME]" at bounding box center [1531, 20] width 21 height 21
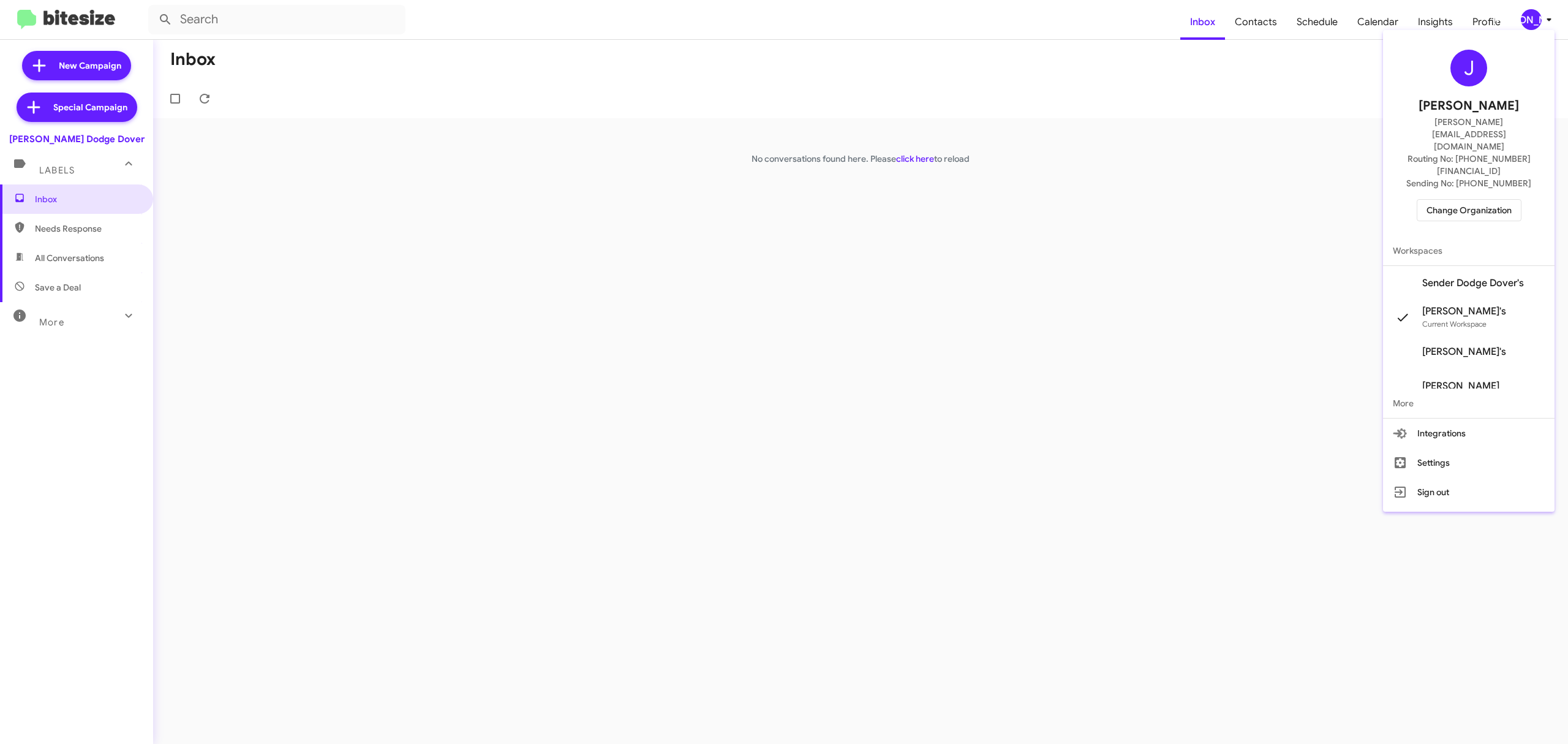
click at [1068, 404] on div at bounding box center [784, 372] width 1568 height 744
